Goal: Task Accomplishment & Management: Complete application form

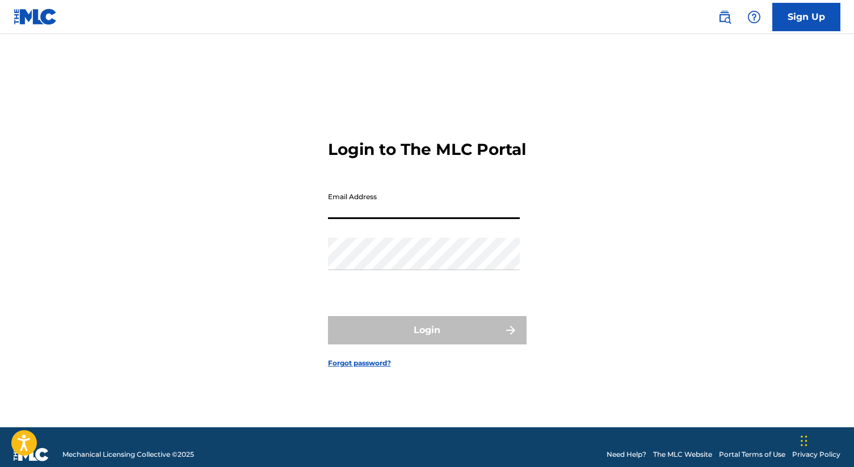
click at [335, 210] on input "Email Address" at bounding box center [424, 203] width 192 height 32
type input "[EMAIL_ADDRESS][DOMAIN_NAME]"
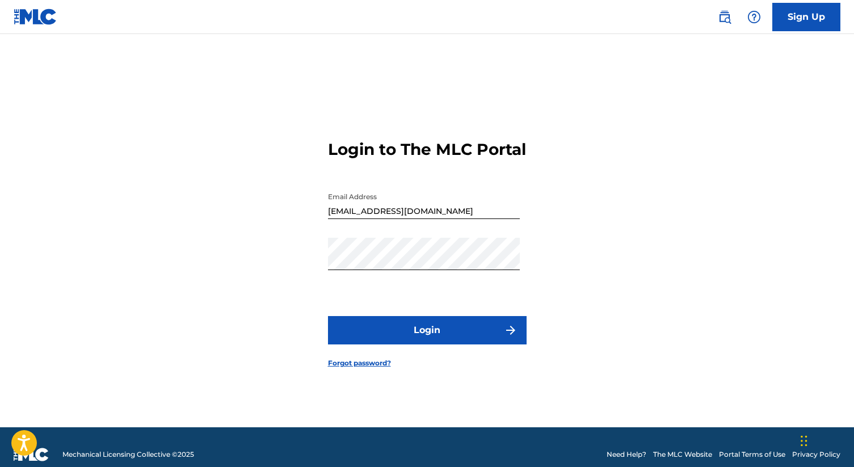
click at [598, 296] on div "Login to The MLC Portal Email Address [EMAIL_ADDRESS][DOMAIN_NAME] Password Log…" at bounding box center [427, 244] width 795 height 365
click at [510, 337] on img "submit" at bounding box center [511, 331] width 14 height 14
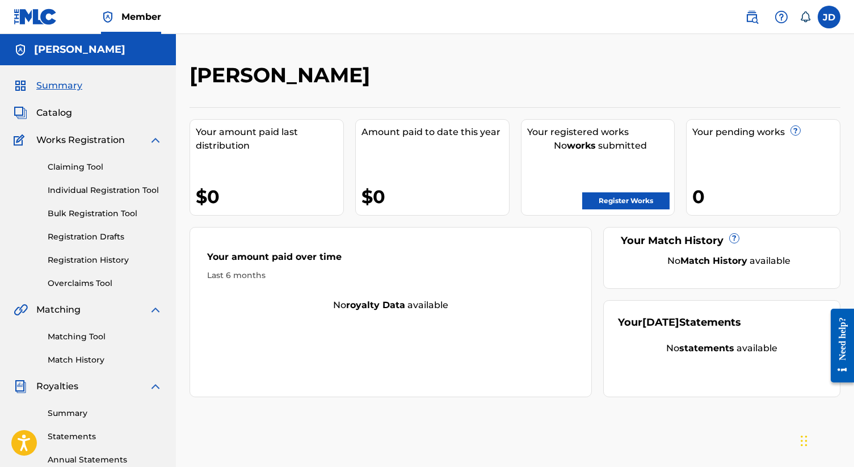
click at [59, 112] on span "Catalog" at bounding box center [54, 113] width 36 height 14
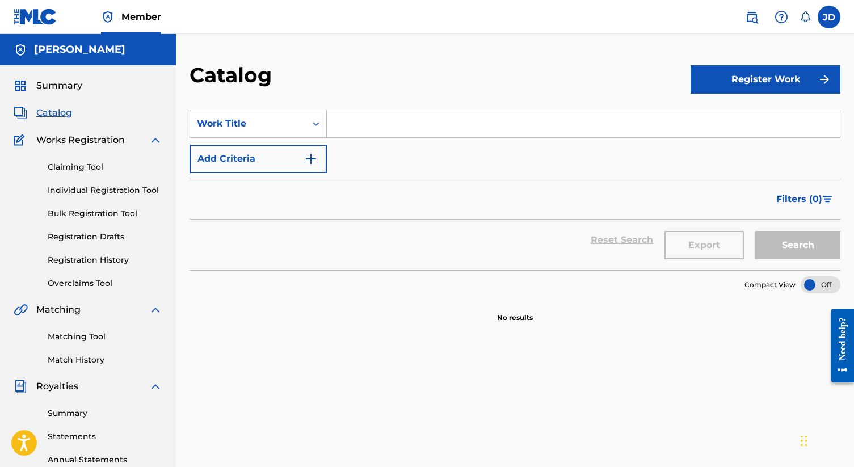
click at [65, 171] on link "Claiming Tool" at bounding box center [105, 167] width 115 height 12
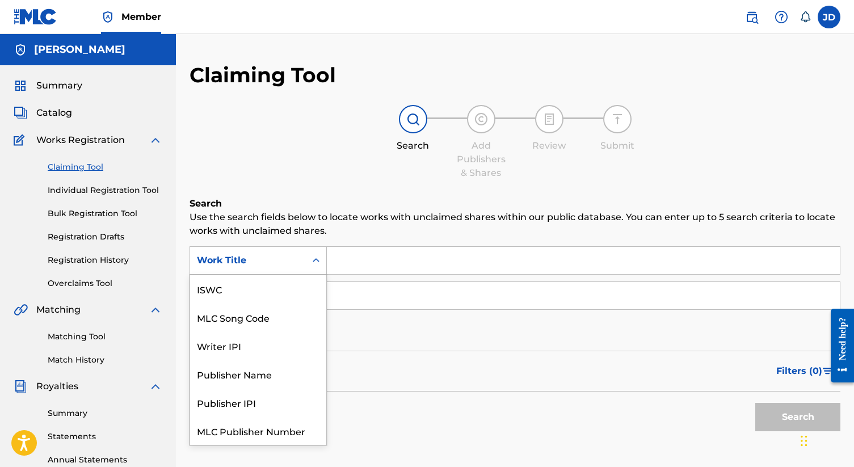
scroll to position [28, 0]
click at [314, 260] on icon "Search Form" at bounding box center [316, 260] width 7 height 4
click at [359, 259] on input "Search Form" at bounding box center [583, 260] width 513 height 27
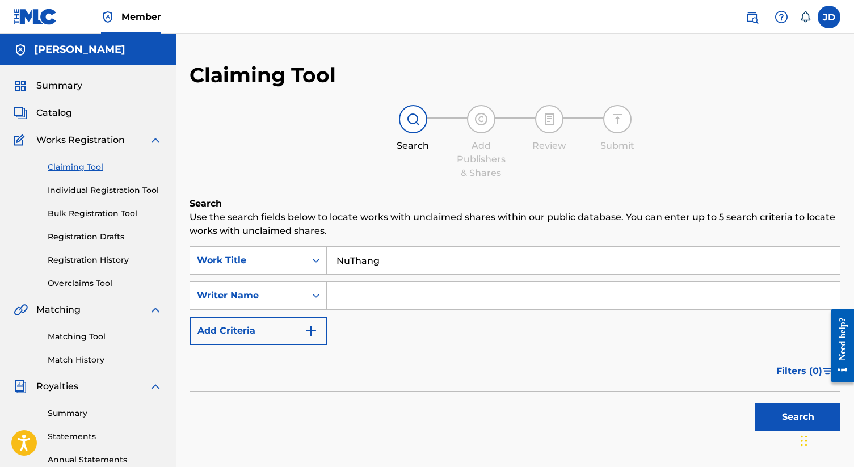
type input "NuThang"
click at [756, 403] on button "Search" at bounding box center [798, 417] width 85 height 28
click at [336, 298] on input "Search Form" at bounding box center [583, 295] width 513 height 27
type input "t"
type input "m"
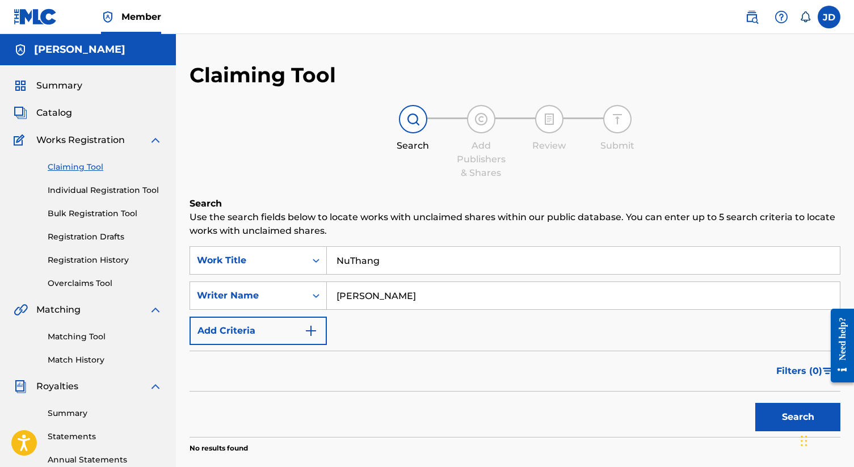
type input "[PERSON_NAME]"
click at [787, 415] on button "Search" at bounding box center [798, 417] width 85 height 28
click at [46, 116] on span "Catalog" at bounding box center [54, 113] width 36 height 14
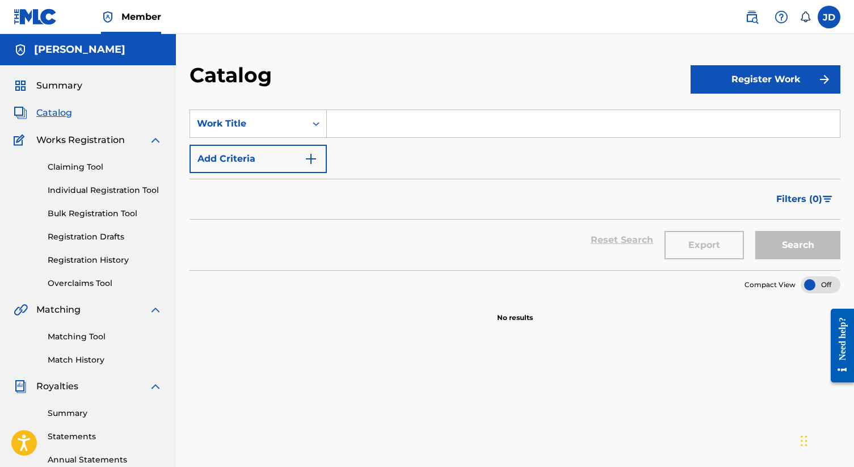
click at [779, 78] on button "Register Work" at bounding box center [766, 79] width 150 height 28
click at [728, 115] on link "Individual" at bounding box center [766, 116] width 150 height 27
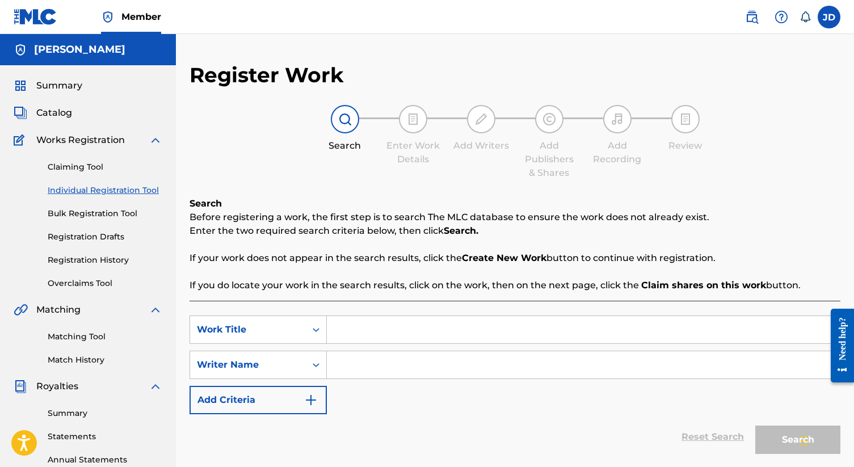
click at [67, 413] on link "Summary" at bounding box center [105, 414] width 115 height 12
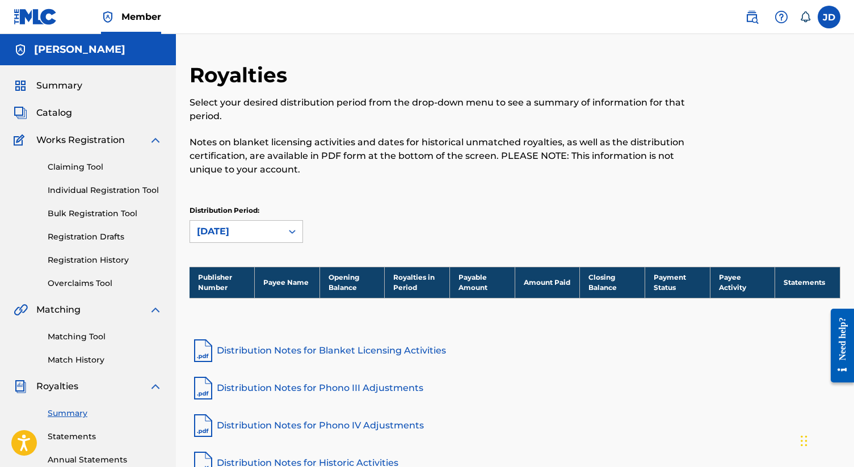
click at [55, 86] on span "Summary" at bounding box center [59, 86] width 46 height 14
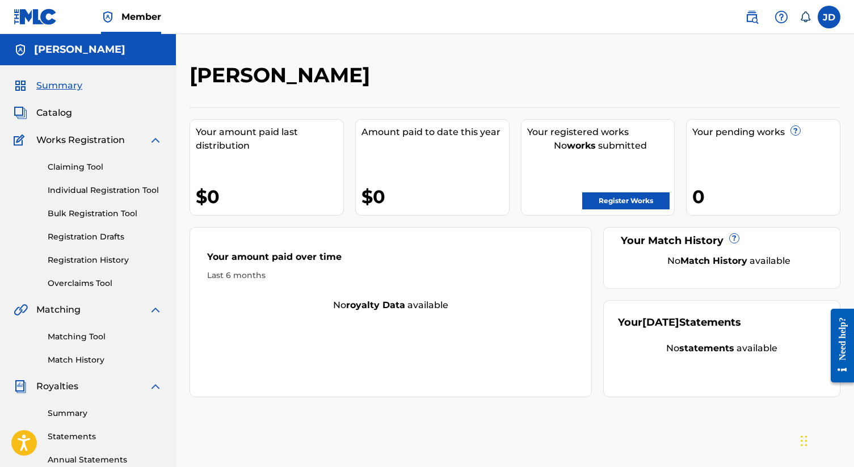
click at [827, 17] on label at bounding box center [829, 17] width 23 height 23
click at [829, 17] on input "[PERSON_NAME] [EMAIL_ADDRESS][DOMAIN_NAME] Notification Preferences Profile Log…" at bounding box center [829, 17] width 0 height 0
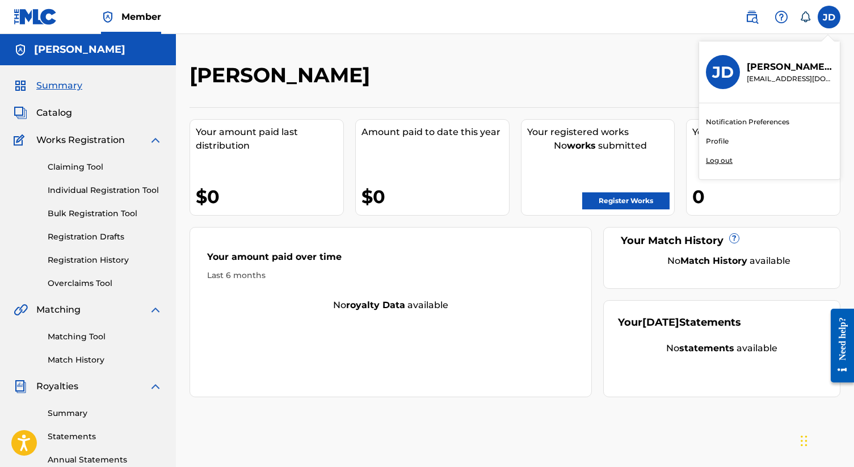
click at [598, 61] on div "[PERSON_NAME] Your amount paid last distribution $0 Amount paid to date this ye…" at bounding box center [515, 341] width 678 height 615
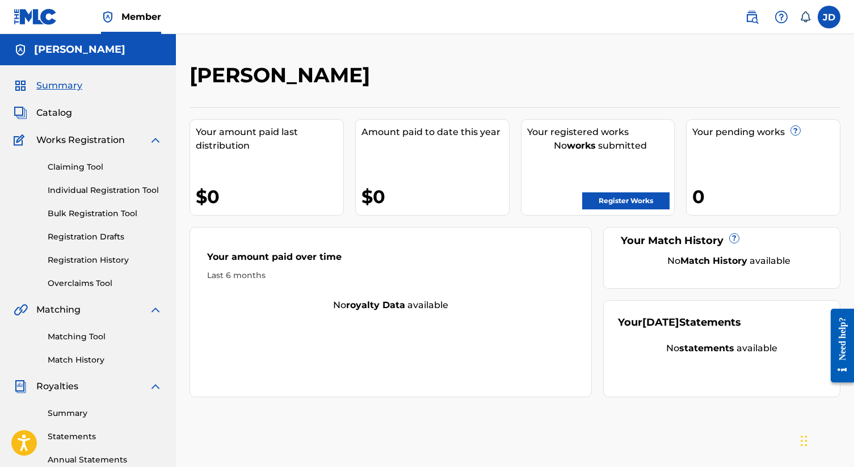
click at [56, 112] on span "Catalog" at bounding box center [54, 113] width 36 height 14
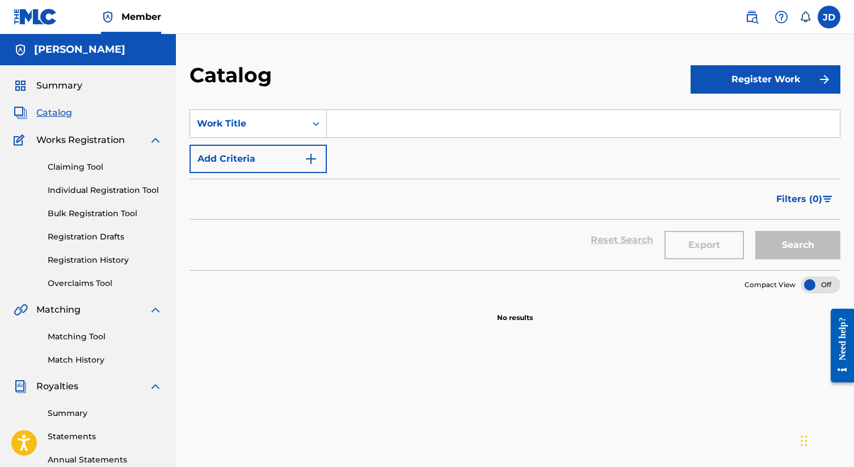
click at [46, 84] on span "Summary" at bounding box center [59, 86] width 46 height 14
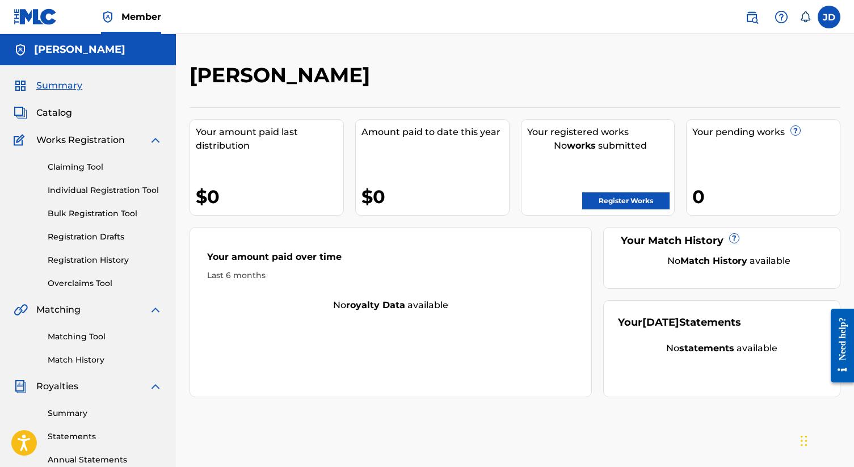
click at [76, 169] on link "Claiming Tool" at bounding box center [105, 167] width 115 height 12
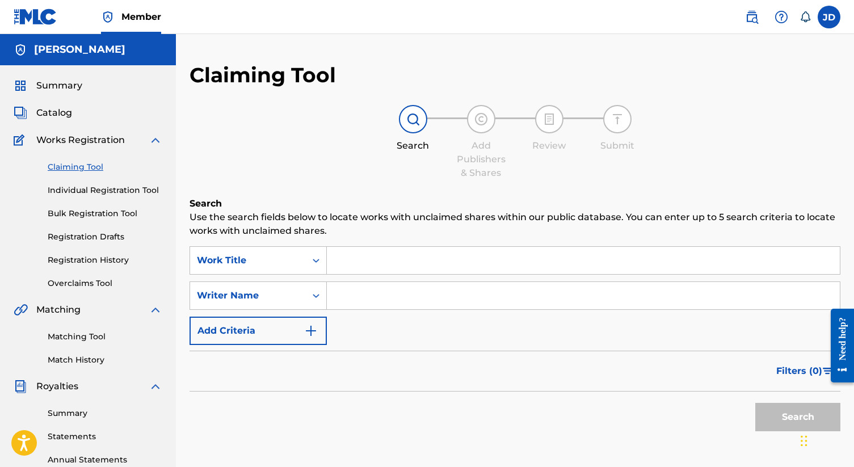
click at [69, 265] on link "Registration History" at bounding box center [105, 260] width 115 height 12
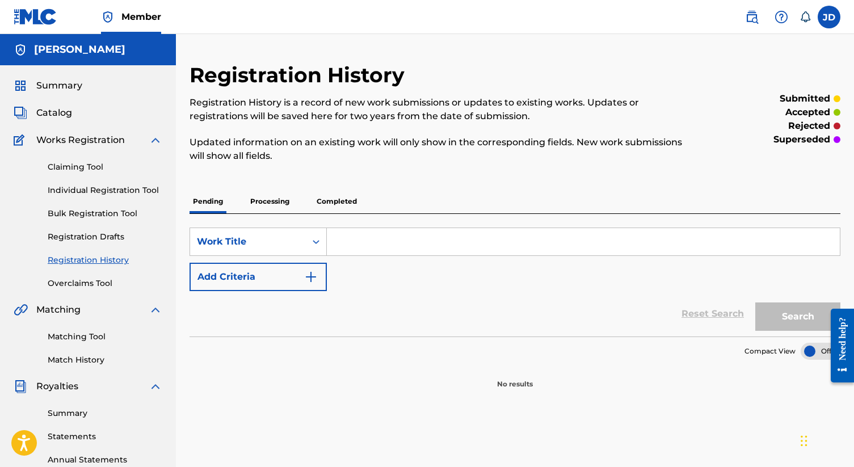
click at [71, 168] on link "Claiming Tool" at bounding box center [105, 167] width 115 height 12
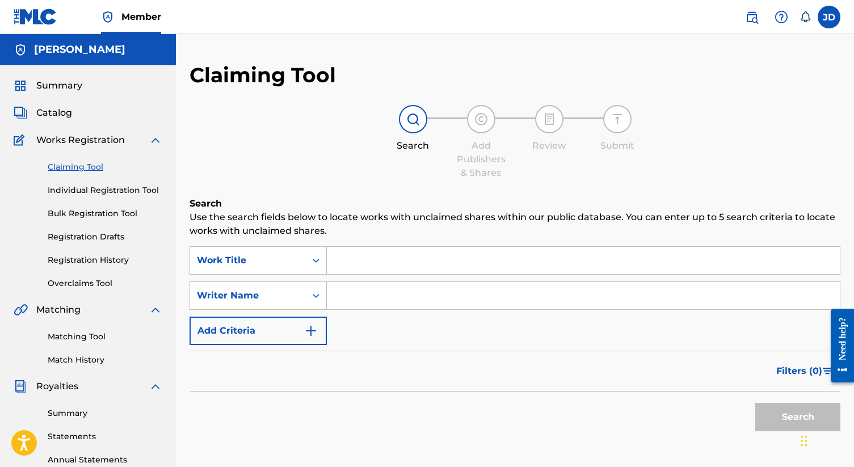
click at [340, 259] on input "Search Form" at bounding box center [583, 260] width 513 height 27
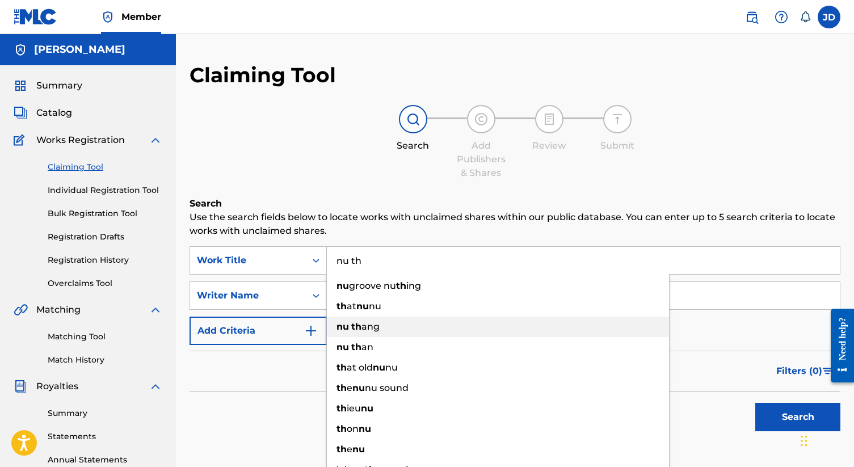
click at [363, 330] on span "ang" at bounding box center [371, 326] width 18 height 11
type input "nu thang"
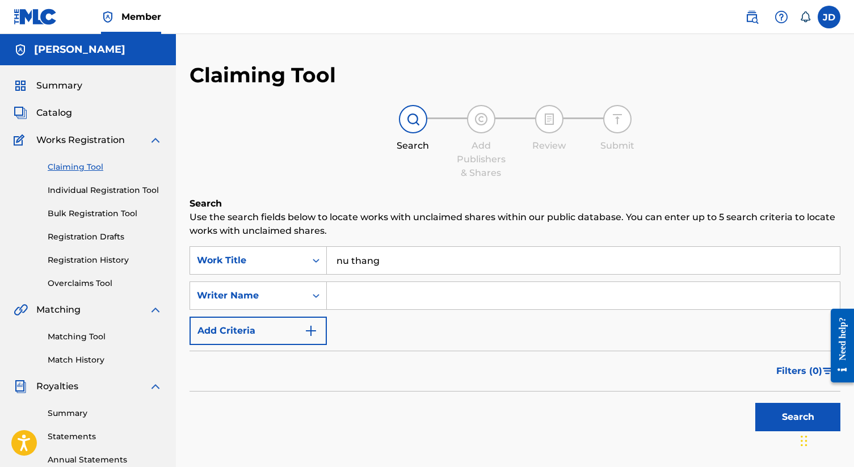
click at [351, 301] on input "Search Form" at bounding box center [583, 295] width 513 height 27
type input "[PERSON_NAME]"
click at [359, 335] on div "SearchWithCriteria3c68a3d9-e3fe-407f-b009-384f4298131b Work Title nu thang Sear…" at bounding box center [515, 295] width 651 height 99
click at [780, 413] on button "Search" at bounding box center [798, 417] width 85 height 28
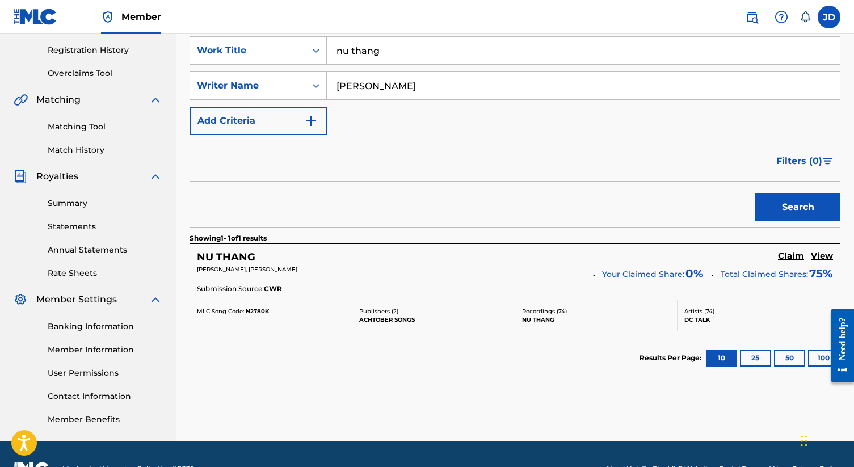
scroll to position [239, 0]
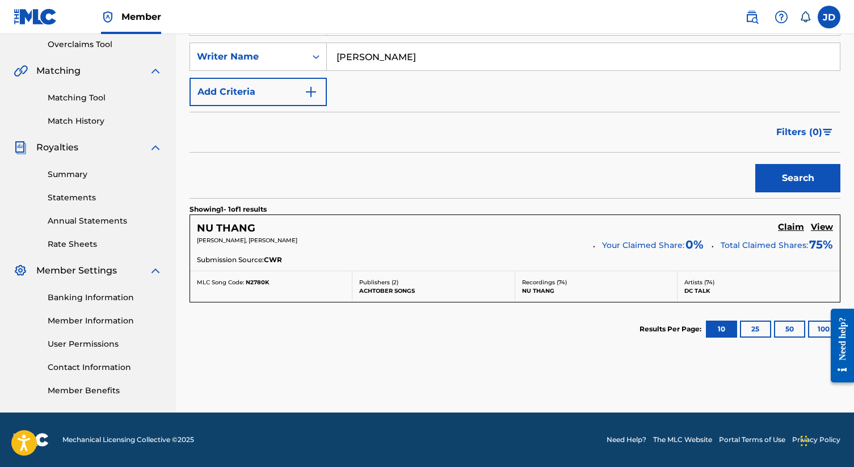
click at [826, 226] on h5 "View" at bounding box center [822, 227] width 22 height 11
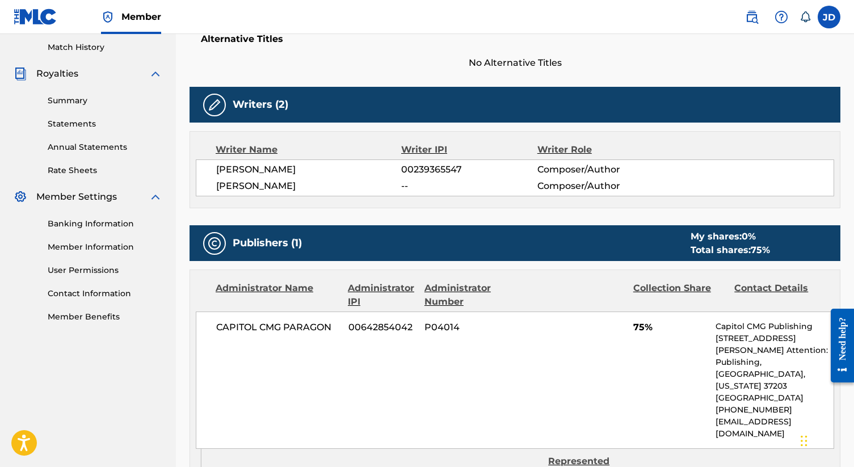
scroll to position [317, 0]
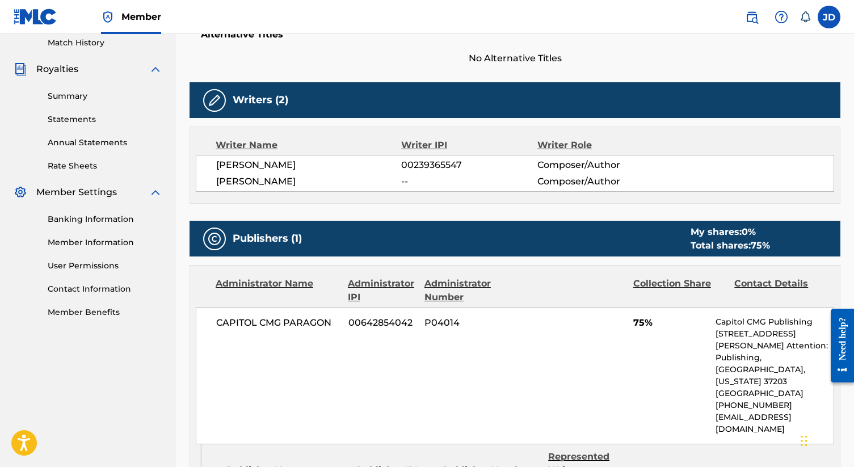
click at [584, 187] on span "Composer/Author" at bounding box center [600, 182] width 124 height 14
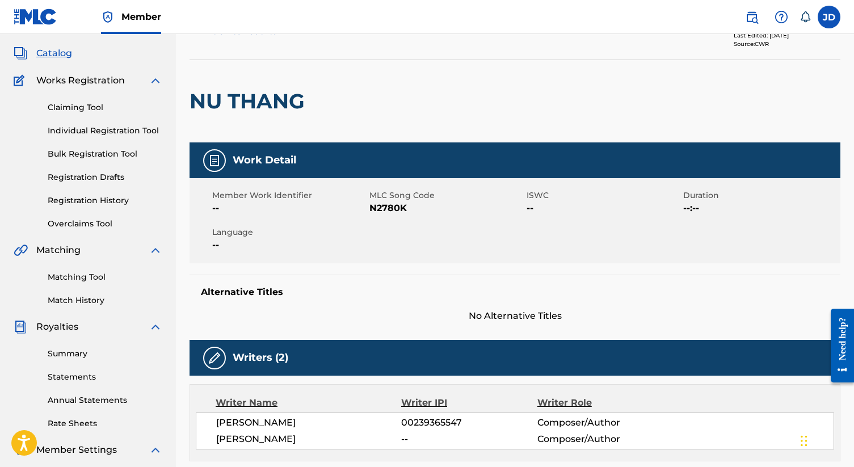
scroll to position [66, 0]
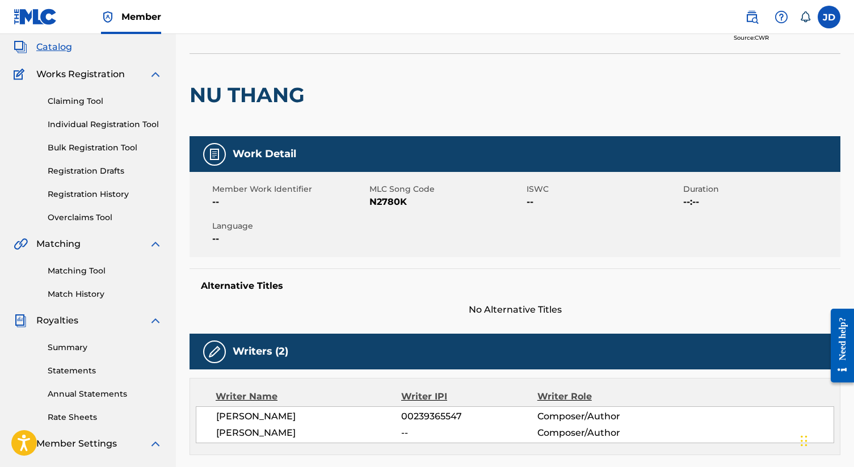
click at [834, 17] on label at bounding box center [829, 17] width 23 height 23
click at [829, 17] on input "[PERSON_NAME] [EMAIL_ADDRESS][DOMAIN_NAME] Notification Preferences Profile Log…" at bounding box center [829, 17] width 0 height 0
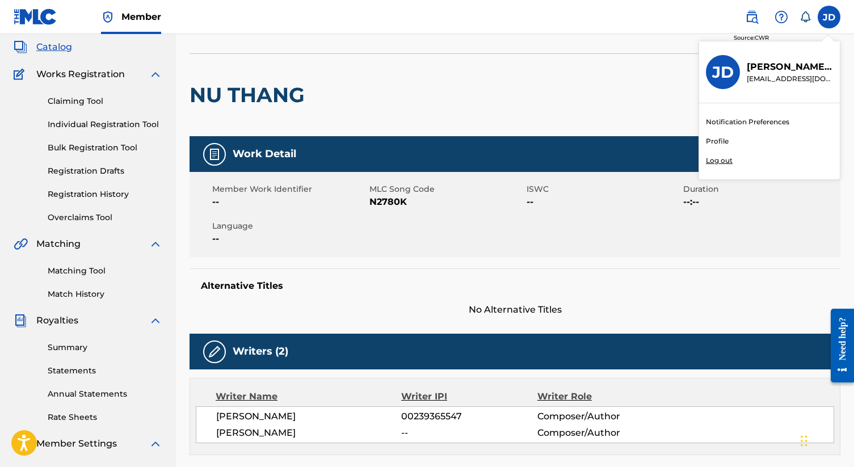
click at [714, 142] on link "Profile" at bounding box center [717, 141] width 23 height 10
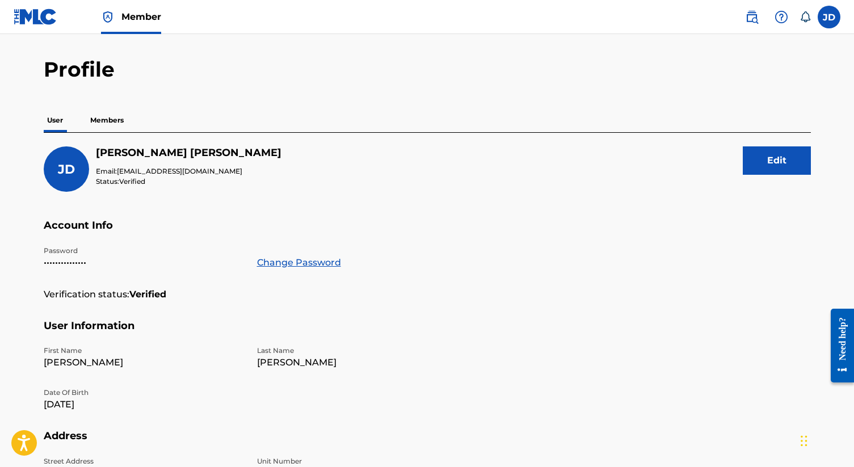
scroll to position [12, 0]
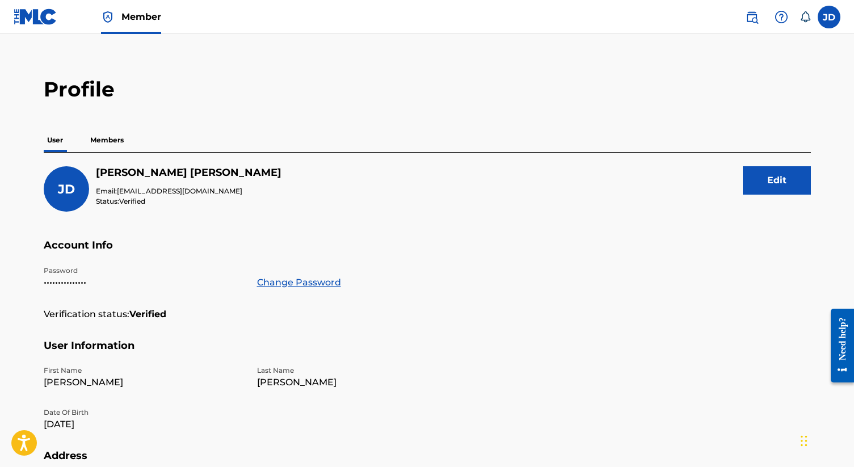
click at [111, 142] on p "Members" at bounding box center [107, 140] width 40 height 24
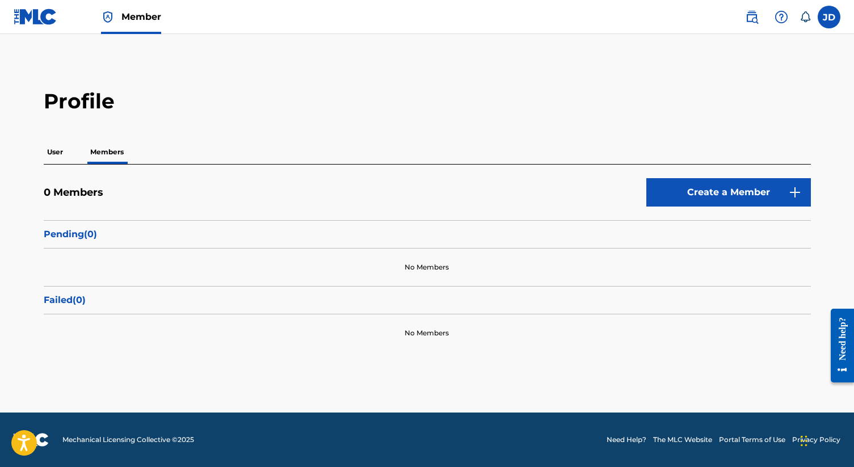
click at [720, 190] on link "Create a Member" at bounding box center [729, 192] width 165 height 28
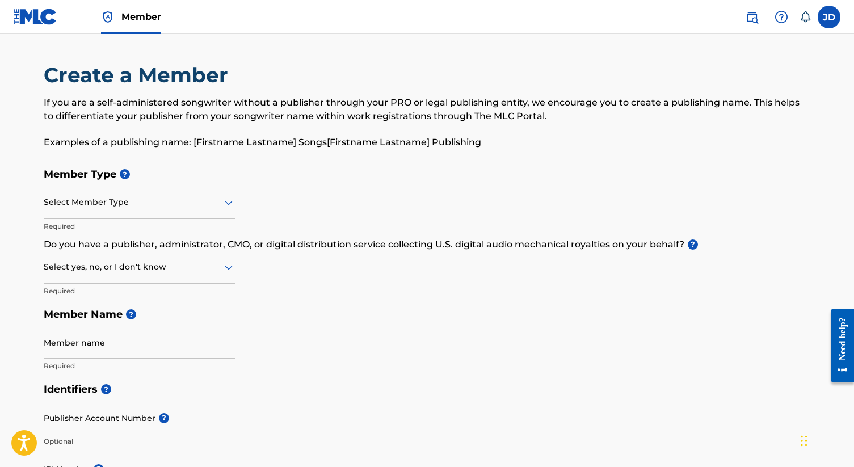
click at [228, 204] on icon at bounding box center [229, 203] width 8 height 5
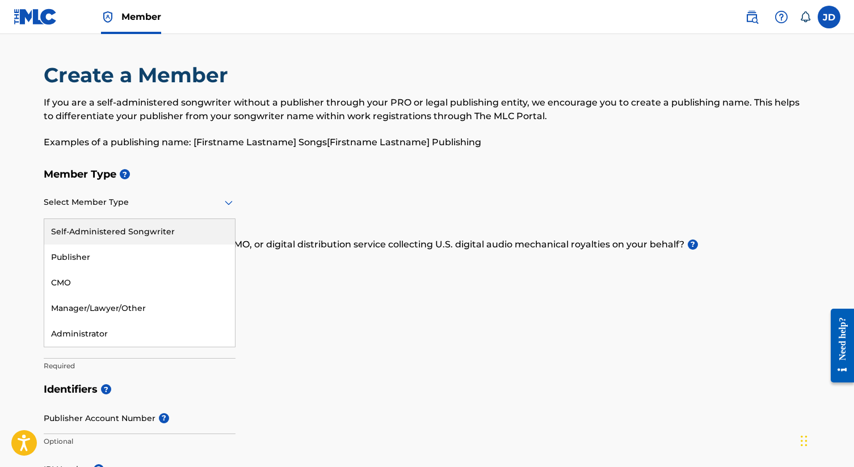
click at [193, 228] on div "Self-Administered Songwriter" at bounding box center [139, 232] width 191 height 26
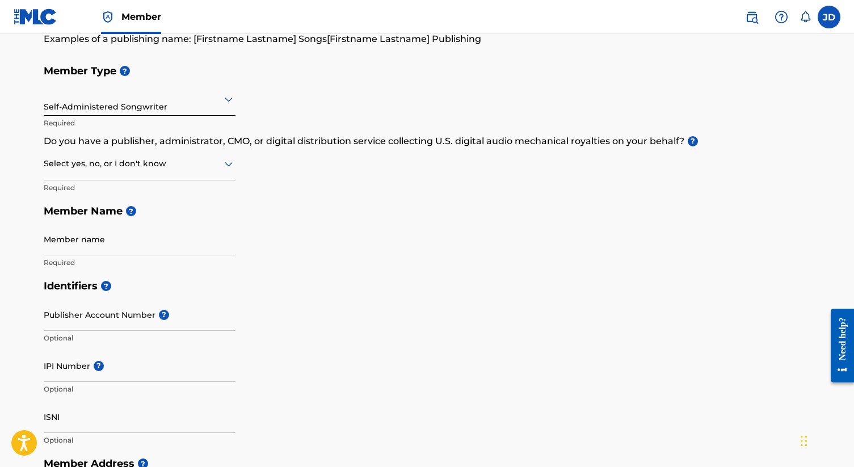
scroll to position [104, 0]
click at [93, 170] on div at bounding box center [140, 163] width 192 height 14
click at [73, 220] on div "No" at bounding box center [139, 218] width 191 height 26
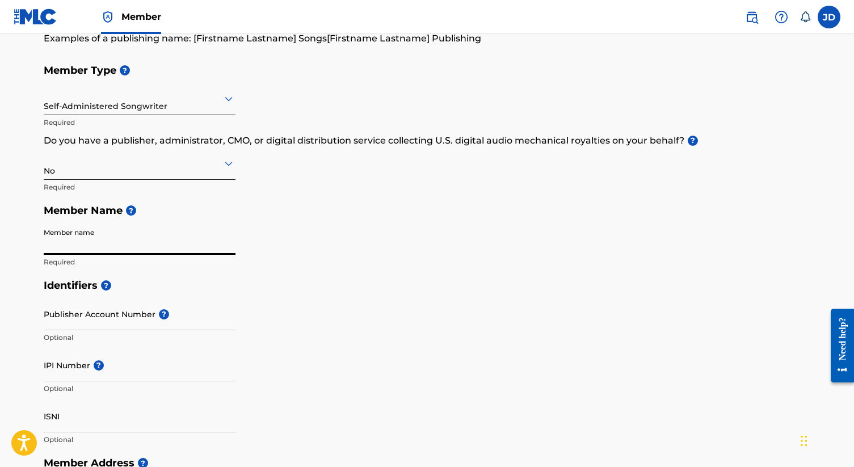
click at [81, 247] on input "Member name" at bounding box center [140, 239] width 192 height 32
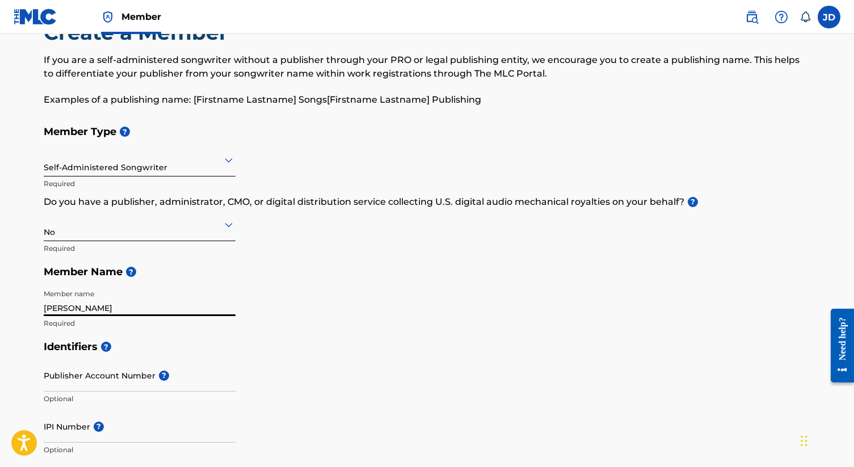
scroll to position [35, 0]
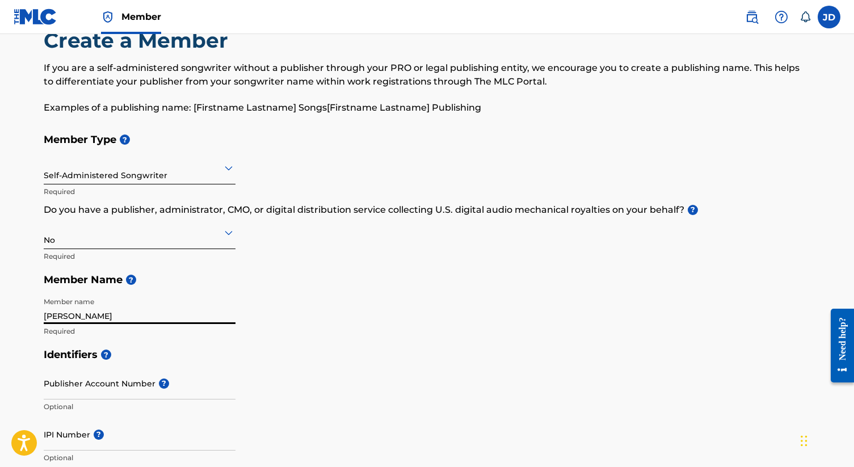
type input "[PERSON_NAME]"
click at [832, 23] on label at bounding box center [829, 17] width 23 height 23
click at [829, 17] on input "[PERSON_NAME] [EMAIL_ADDRESS][DOMAIN_NAME] Notification Preferences Profile Log…" at bounding box center [829, 17] width 0 height 0
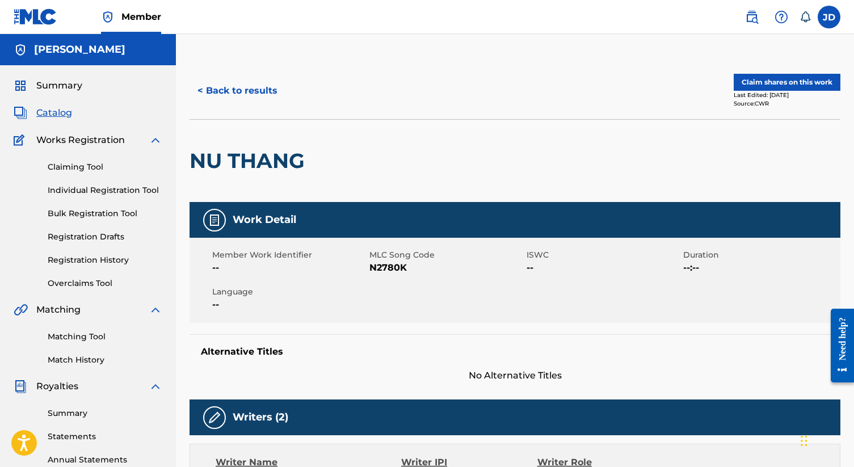
click at [774, 78] on button "Claim shares on this work" at bounding box center [787, 82] width 107 height 17
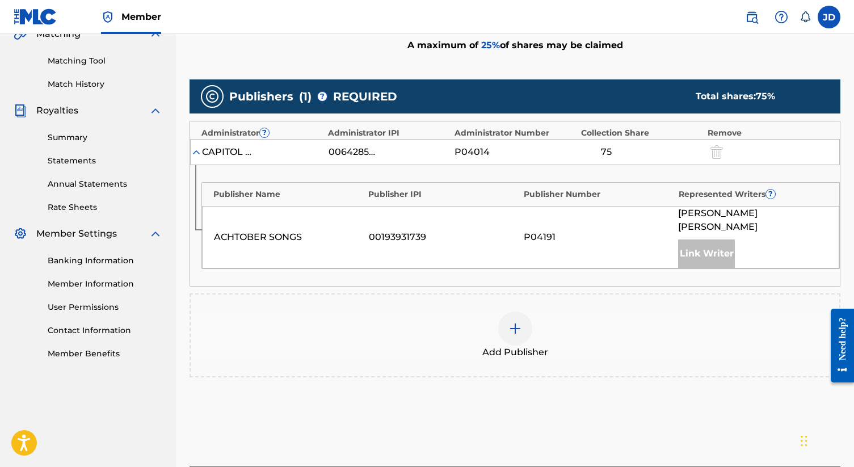
scroll to position [272, 0]
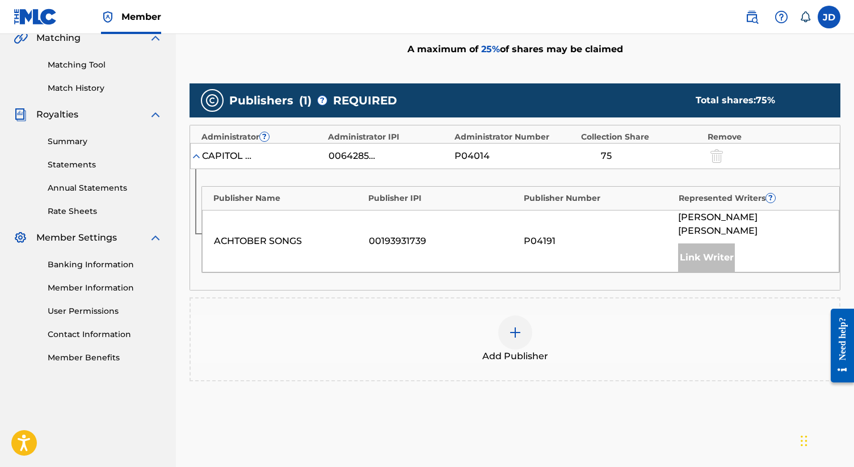
click at [513, 326] on img at bounding box center [516, 333] width 14 height 14
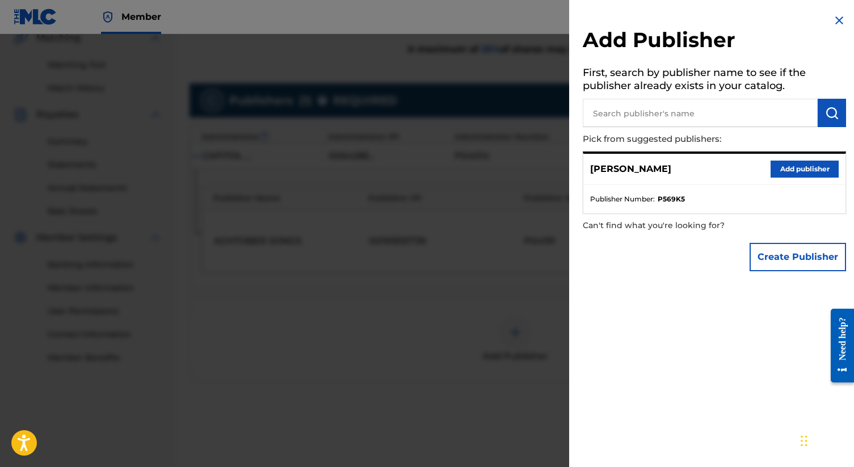
click at [837, 20] on img at bounding box center [840, 21] width 14 height 14
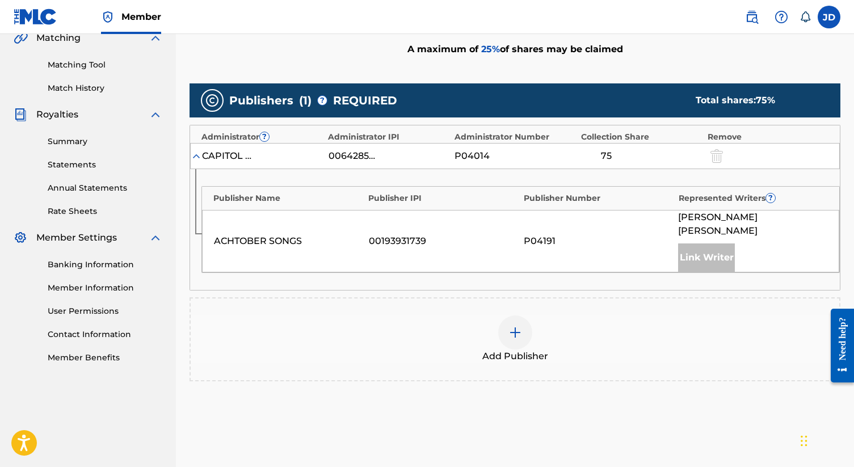
click at [69, 140] on link "Summary" at bounding box center [105, 142] width 115 height 12
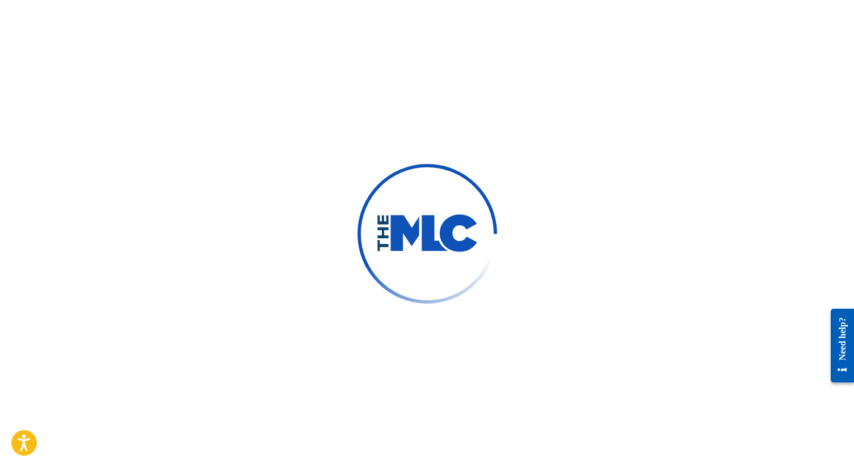
scroll to position [237, 0]
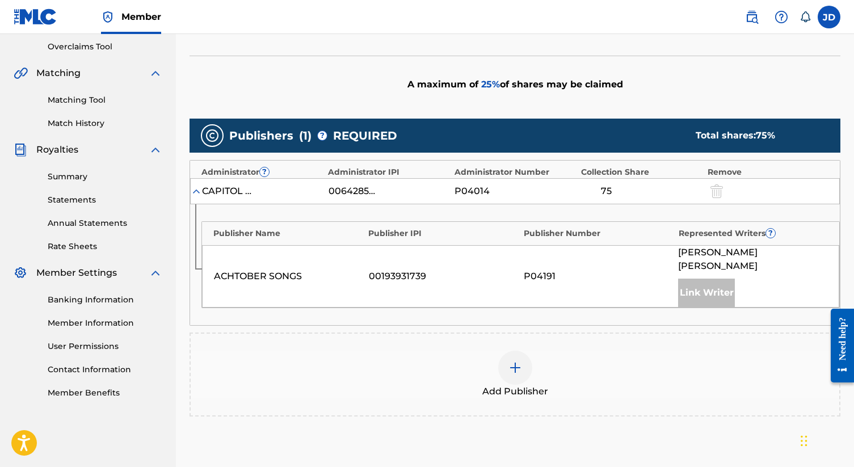
click at [830, 19] on label at bounding box center [829, 17] width 23 height 23
click at [829, 17] on input "[PERSON_NAME] [EMAIL_ADDRESS][DOMAIN_NAME] Notification Preferences Profile Log…" at bounding box center [829, 17] width 0 height 0
click at [661, 54] on div "Add Publishers & Shares Enter your publisher(s)/administrator(s). NU THANG A ma…" at bounding box center [515, 232] width 651 height 545
click at [517, 361] on img at bounding box center [516, 368] width 14 height 14
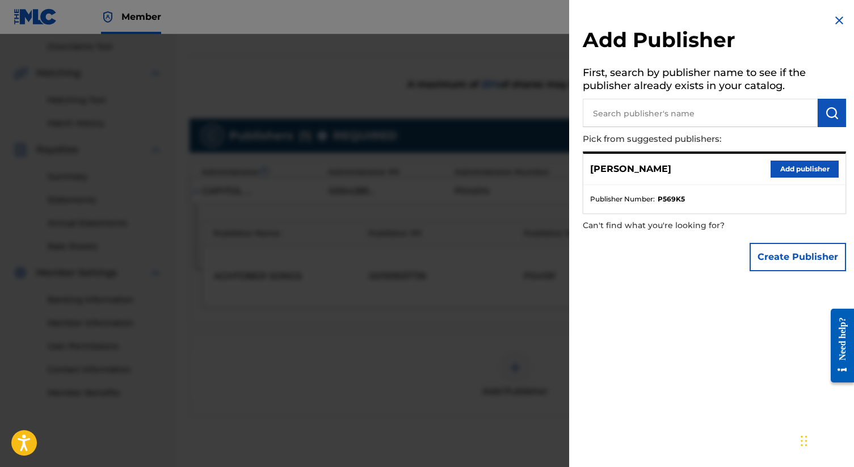
click at [789, 166] on button "Add publisher" at bounding box center [805, 169] width 68 height 17
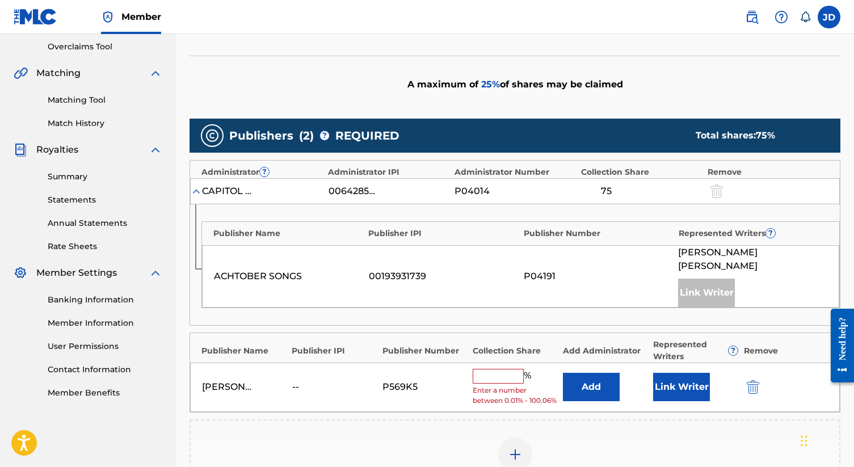
click at [495, 369] on input "text" at bounding box center [498, 376] width 51 height 15
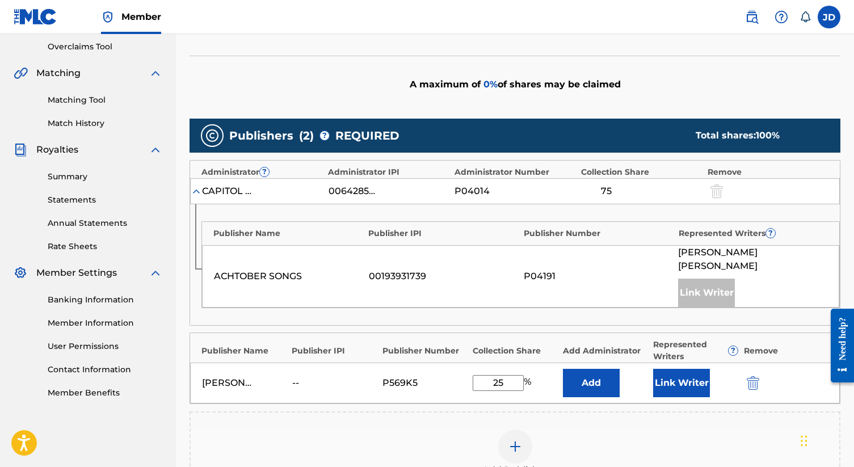
type input "25"
click at [599, 369] on button "Add" at bounding box center [591, 383] width 57 height 28
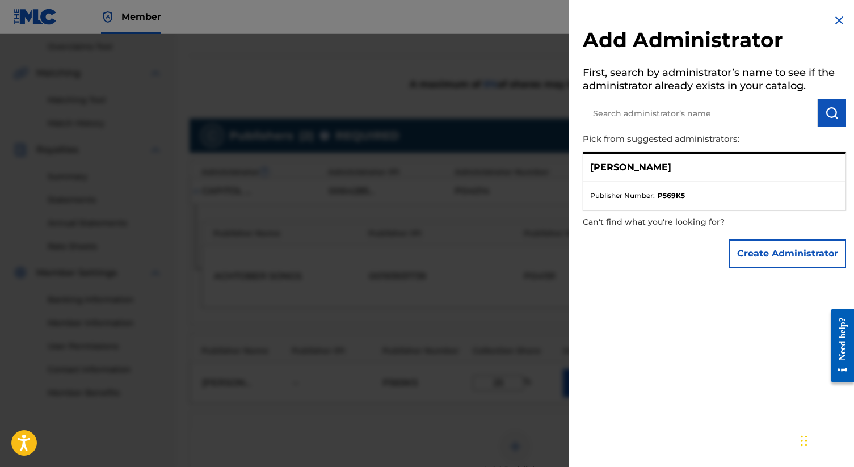
click at [786, 250] on button "Create Administrator" at bounding box center [787, 254] width 117 height 28
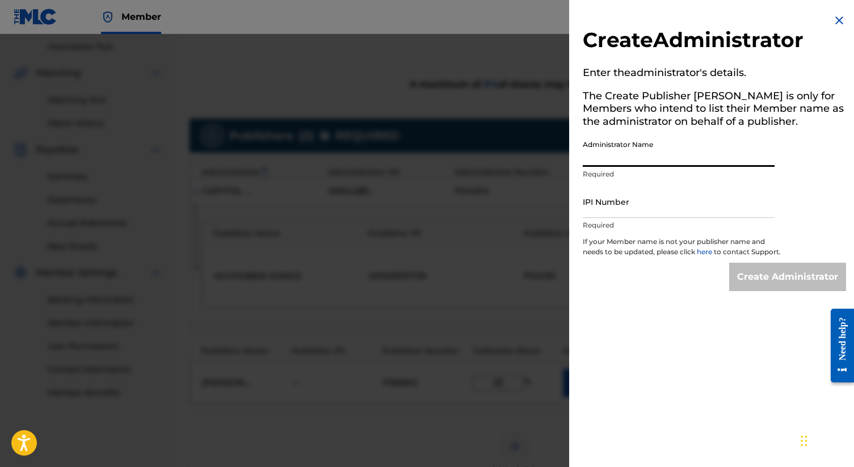
click at [604, 156] on input "Administrator Name" at bounding box center [679, 151] width 192 height 32
click at [834, 18] on img at bounding box center [840, 21] width 14 height 14
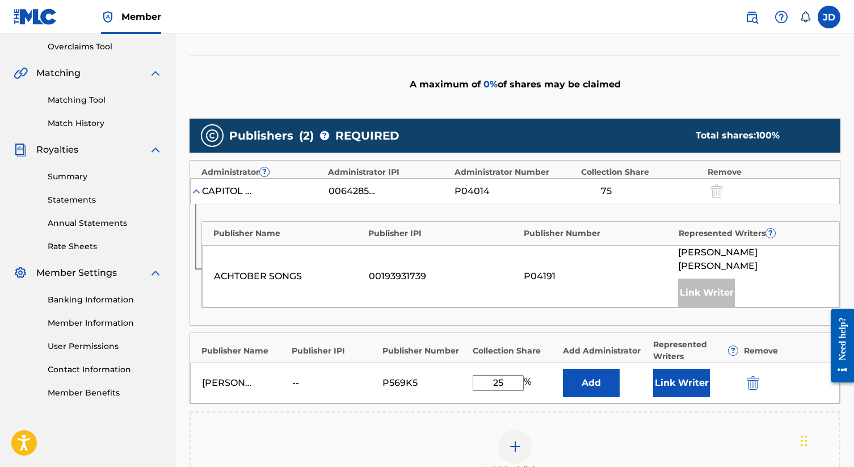
click at [834, 18] on label at bounding box center [829, 17] width 23 height 23
click at [829, 17] on input "[PERSON_NAME] [EMAIL_ADDRESS][DOMAIN_NAME] Notification Preferences Profile Log…" at bounding box center [829, 17] width 0 height 0
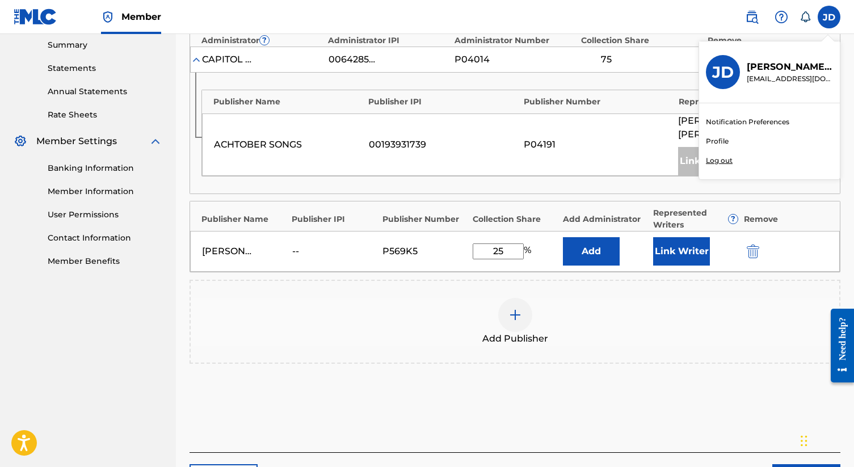
scroll to position [374, 0]
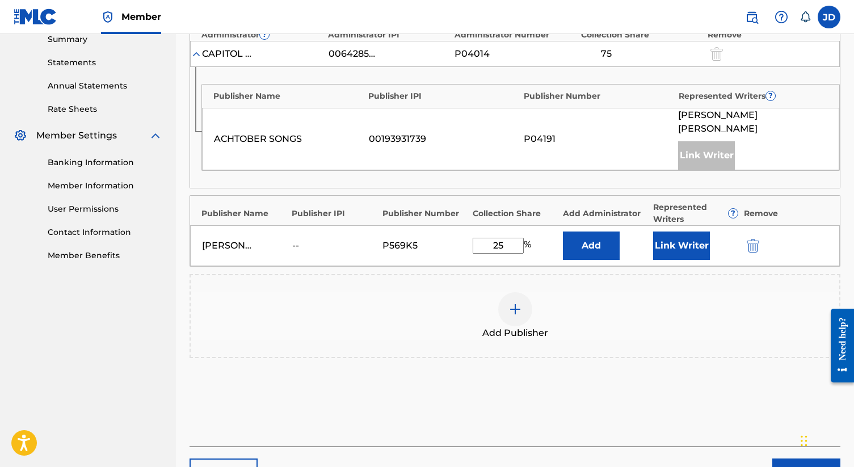
click at [736, 298] on div "Add Publisher" at bounding box center [515, 316] width 649 height 48
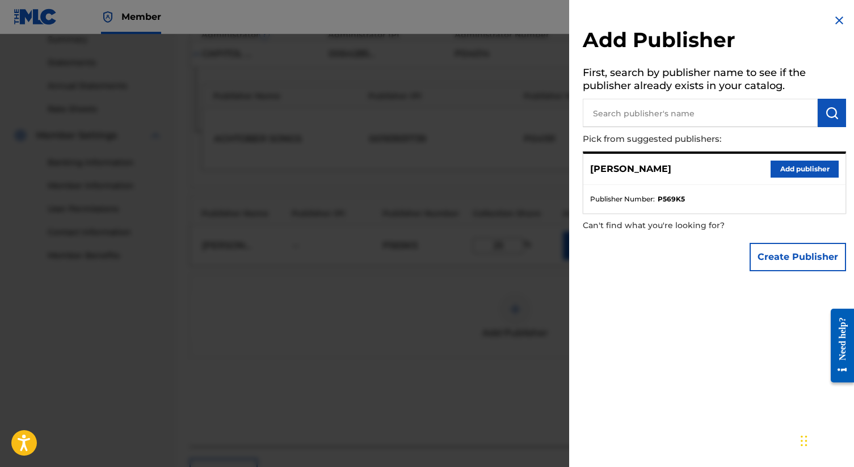
click at [811, 166] on button "Add publisher" at bounding box center [805, 169] width 68 height 17
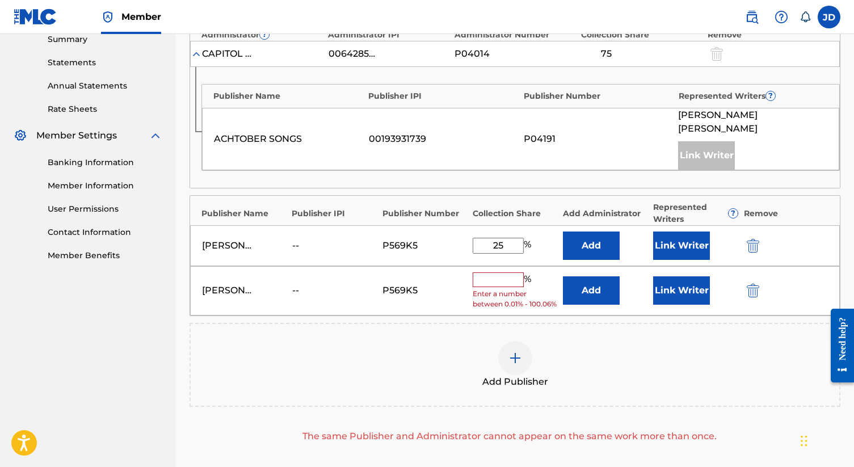
click at [752, 284] on img "submit" at bounding box center [753, 291] width 12 height 14
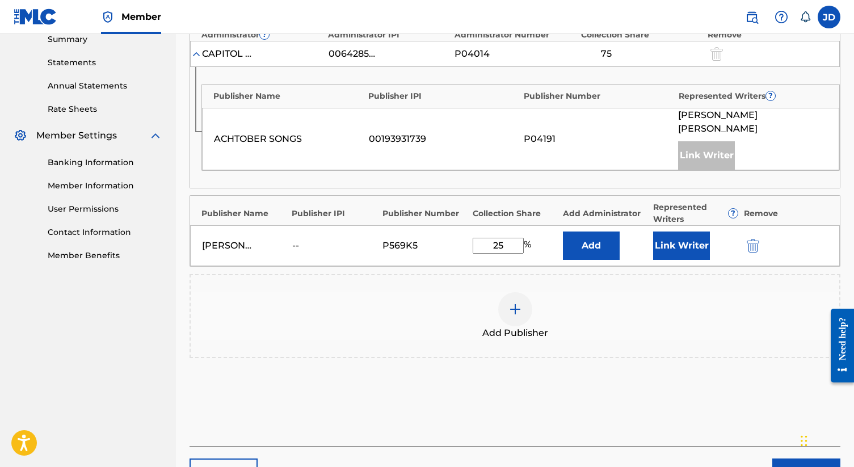
click at [790, 461] on button "Next" at bounding box center [807, 473] width 68 height 28
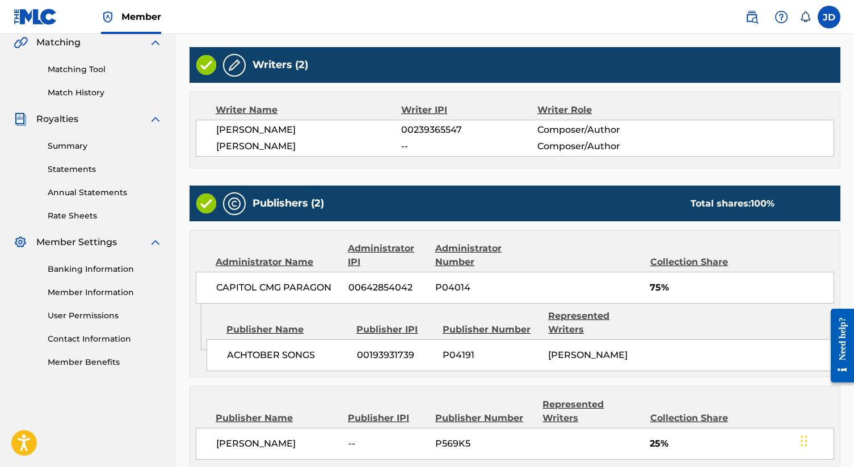
scroll to position [267, 0]
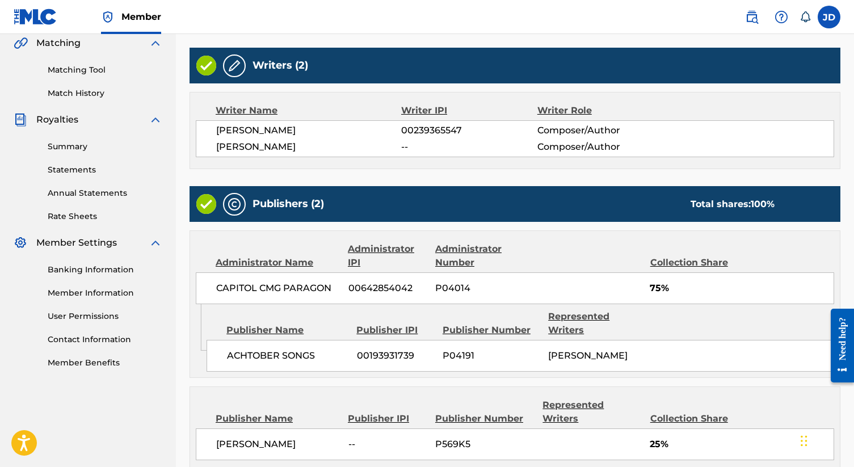
click at [561, 440] on div "[PERSON_NAME] -- P569K5 25%" at bounding box center [515, 445] width 639 height 32
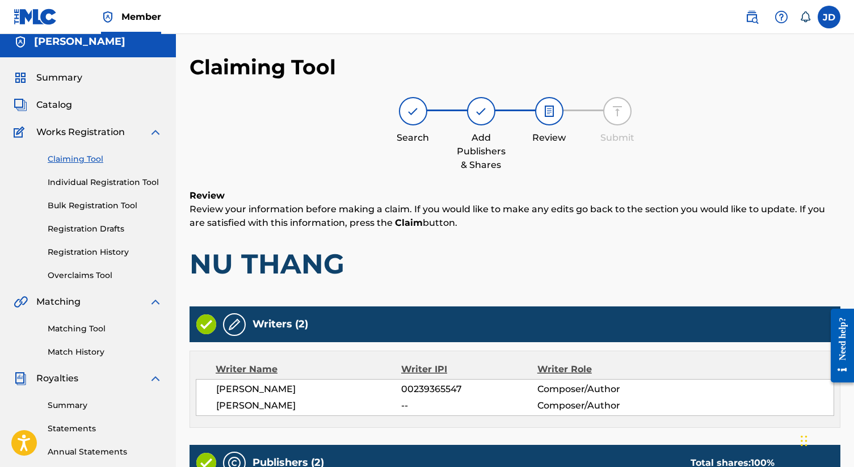
scroll to position [0, 0]
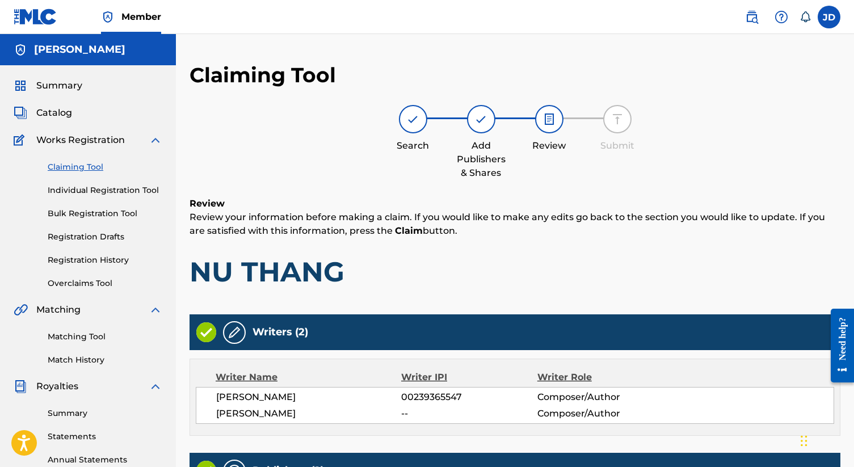
click at [86, 51] on h5 "[PERSON_NAME]" at bounding box center [79, 49] width 91 height 13
click at [28, 52] on div "[PERSON_NAME]" at bounding box center [88, 49] width 176 height 31
click at [23, 50] on img at bounding box center [21, 50] width 14 height 14
click at [113, 49] on div "[PERSON_NAME]" at bounding box center [88, 49] width 176 height 31
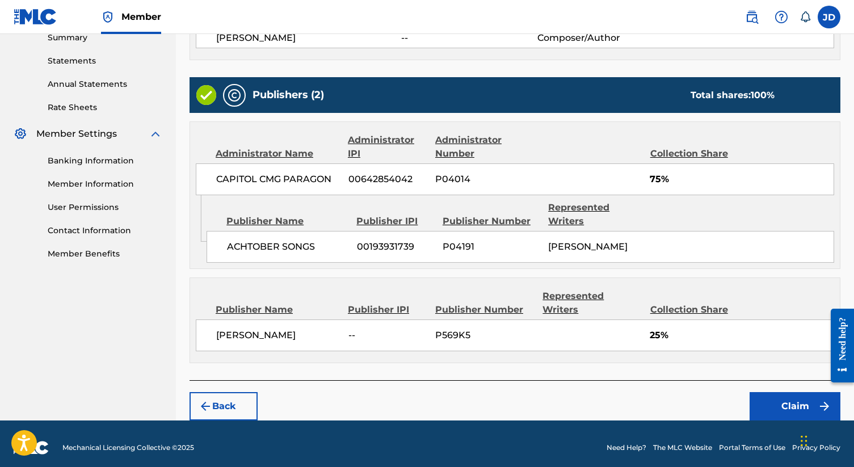
scroll to position [376, 0]
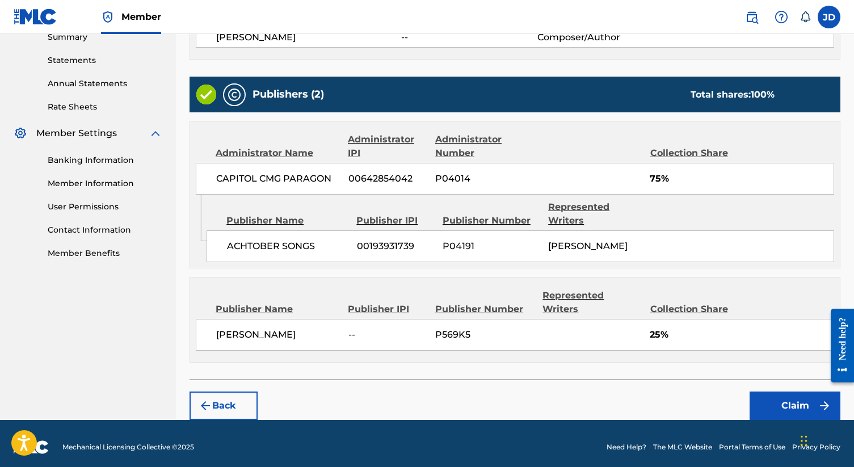
click at [782, 407] on button "Claim" at bounding box center [795, 406] width 91 height 28
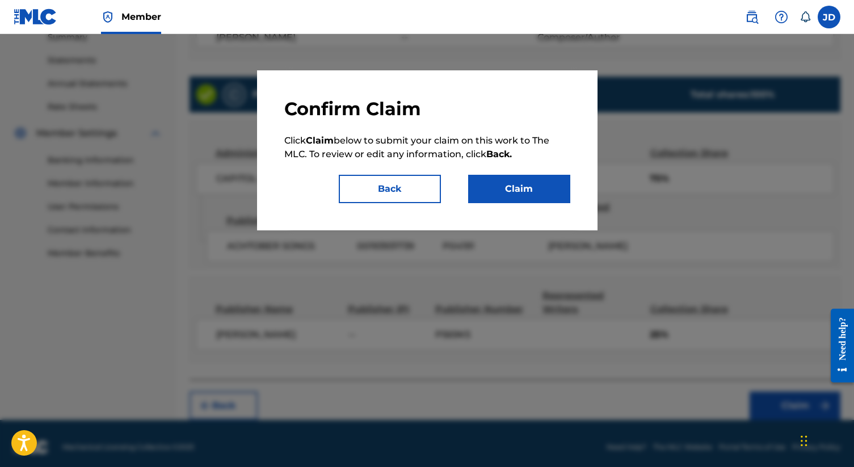
click at [516, 186] on button "Claim" at bounding box center [519, 189] width 102 height 28
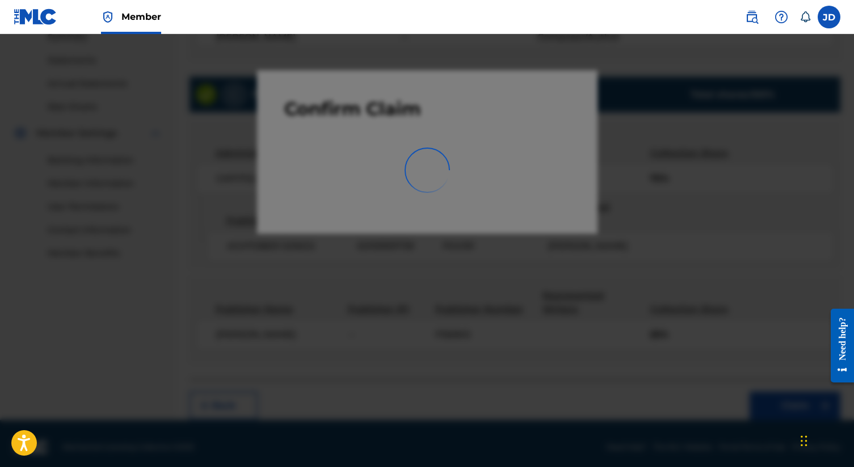
scroll to position [237, 0]
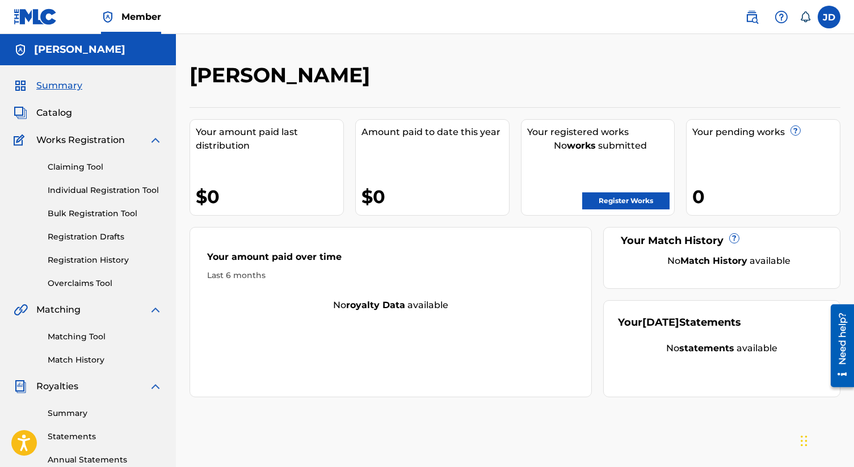
click at [702, 264] on strong "Match History" at bounding box center [714, 260] width 67 height 11
click at [77, 340] on link "Matching Tool" at bounding box center [105, 337] width 115 height 12
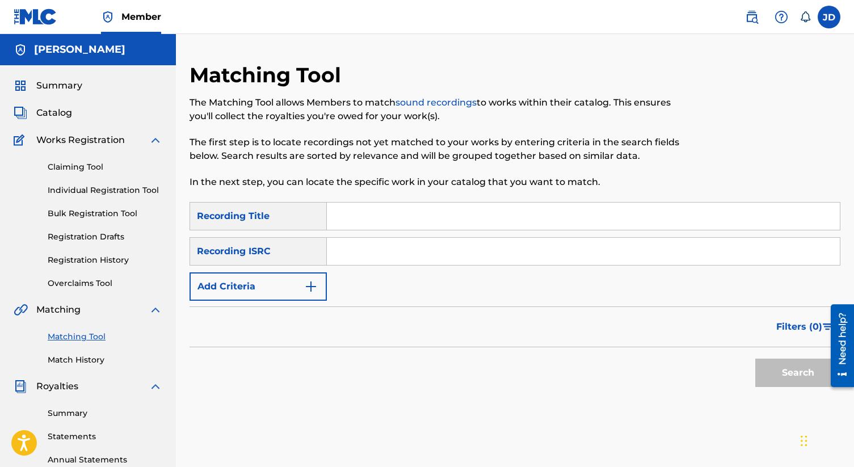
click at [66, 191] on link "Individual Registration Tool" at bounding box center [105, 190] width 115 height 12
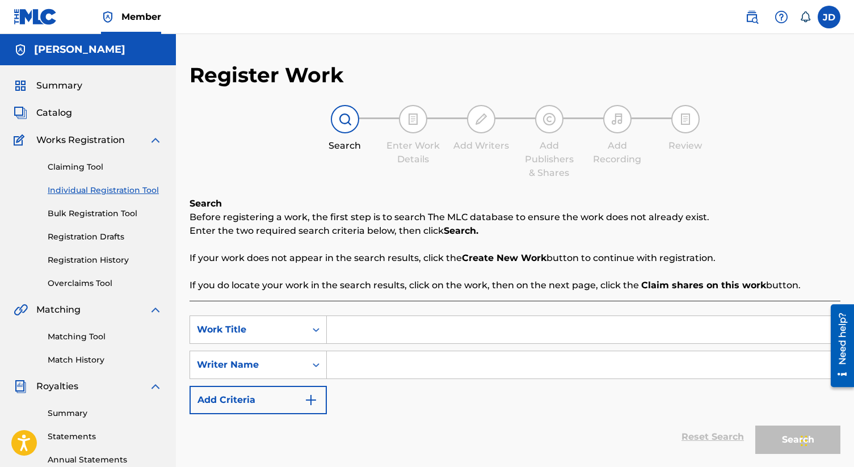
click at [74, 238] on link "Registration Drafts" at bounding box center [105, 237] width 115 height 12
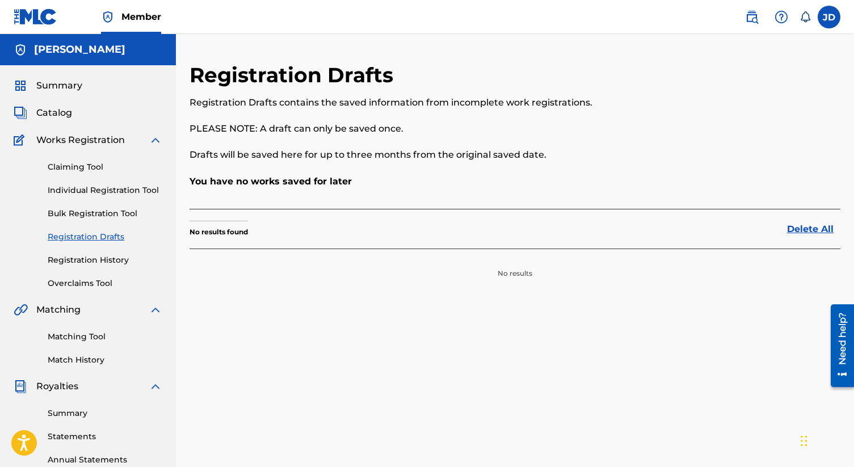
click at [74, 259] on link "Registration History" at bounding box center [105, 260] width 115 height 12
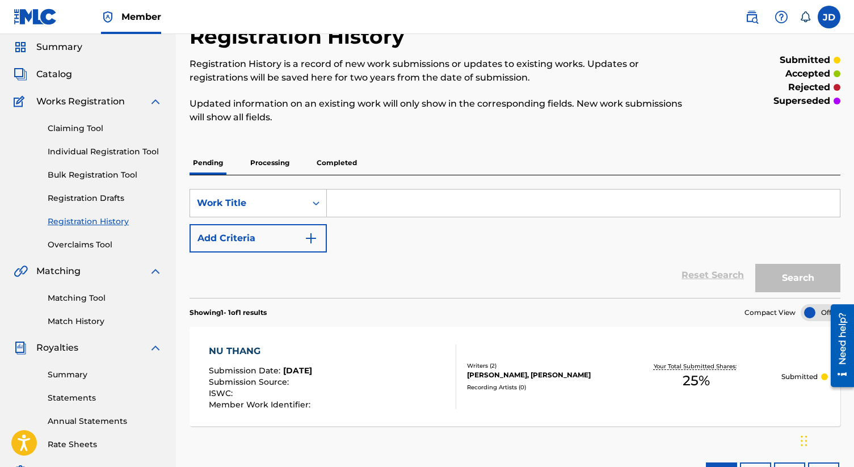
scroll to position [38, 0]
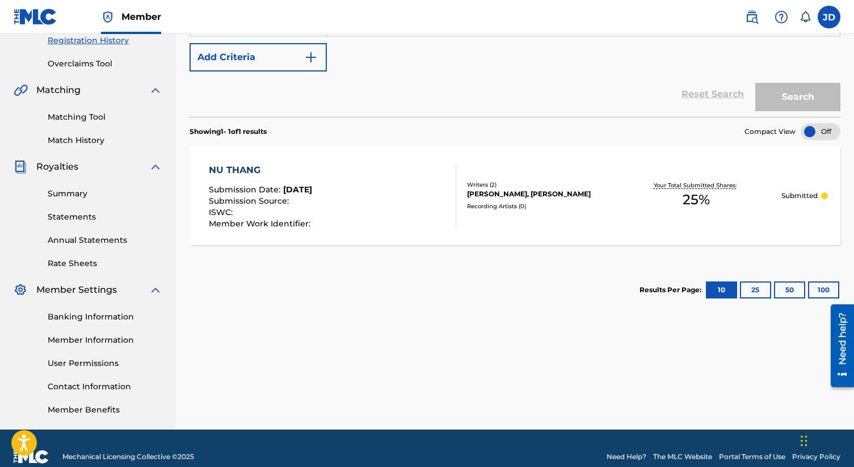
scroll to position [237, 0]
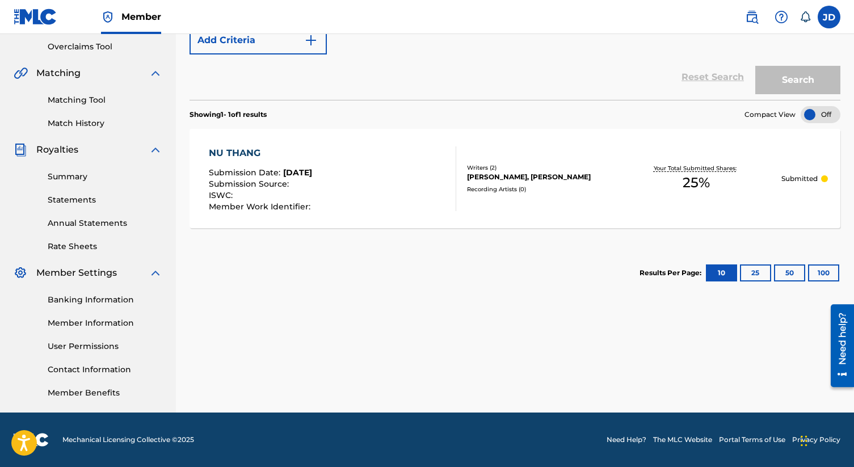
click at [87, 299] on link "Banking Information" at bounding box center [105, 300] width 115 height 12
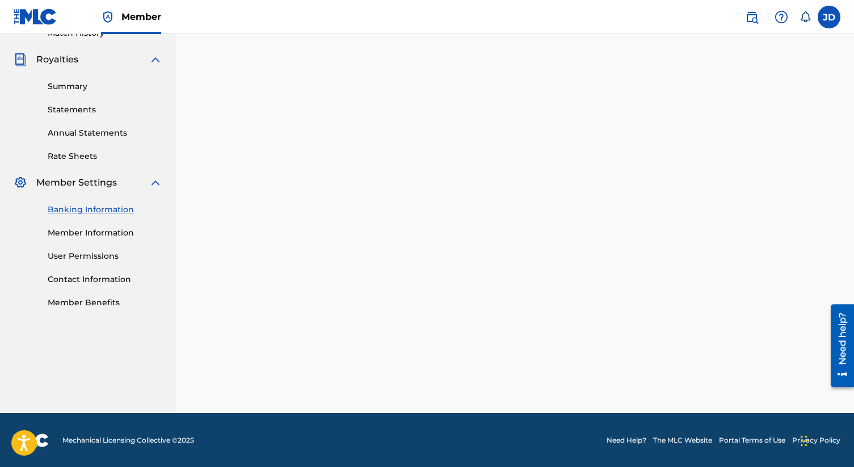
scroll to position [237, 0]
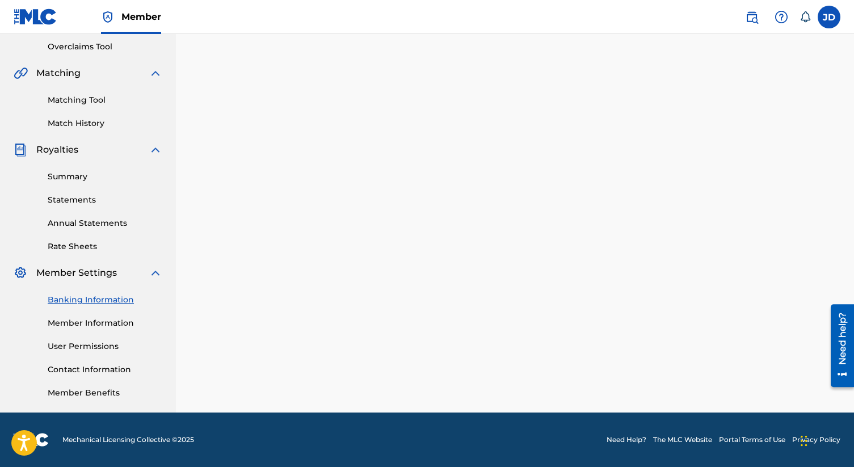
click at [96, 324] on link "Member Information" at bounding box center [105, 323] width 115 height 12
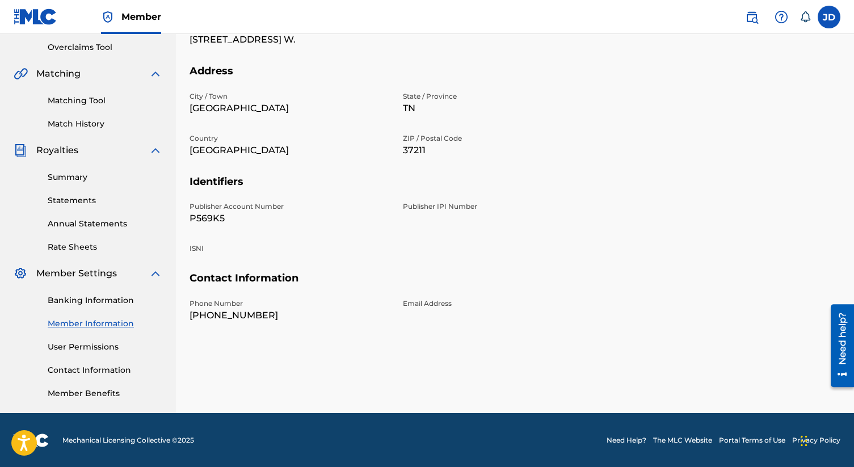
scroll to position [237, 0]
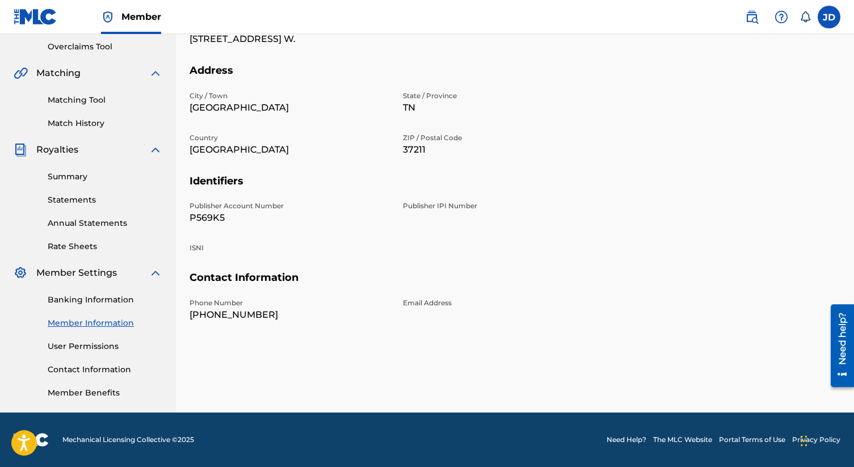
click at [69, 344] on link "User Permissions" at bounding box center [105, 347] width 115 height 12
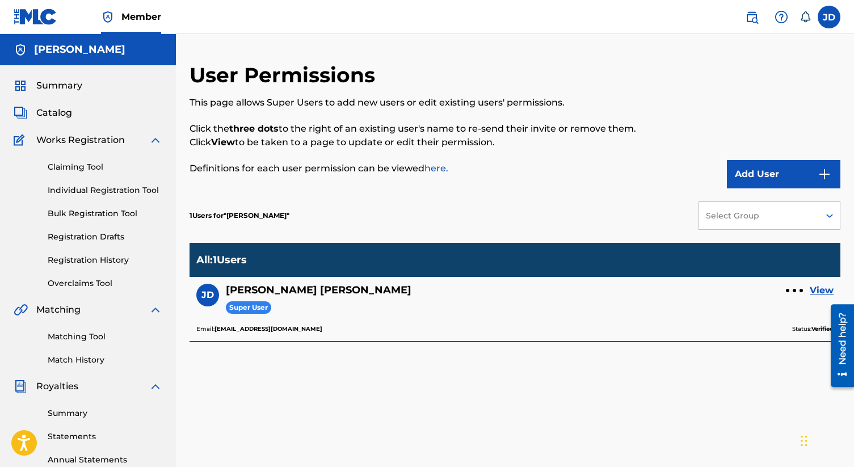
click at [794, 289] on div at bounding box center [794, 290] width 3 height 3
click at [746, 316] on div "JD Joel Dobbins Super User View" at bounding box center [514, 304] width 637 height 40
click at [818, 289] on link "View" at bounding box center [822, 291] width 24 height 14
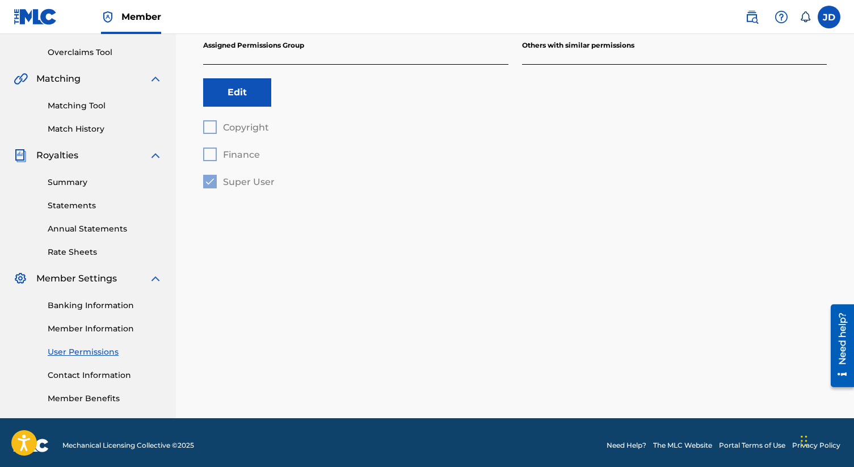
scroll to position [237, 0]
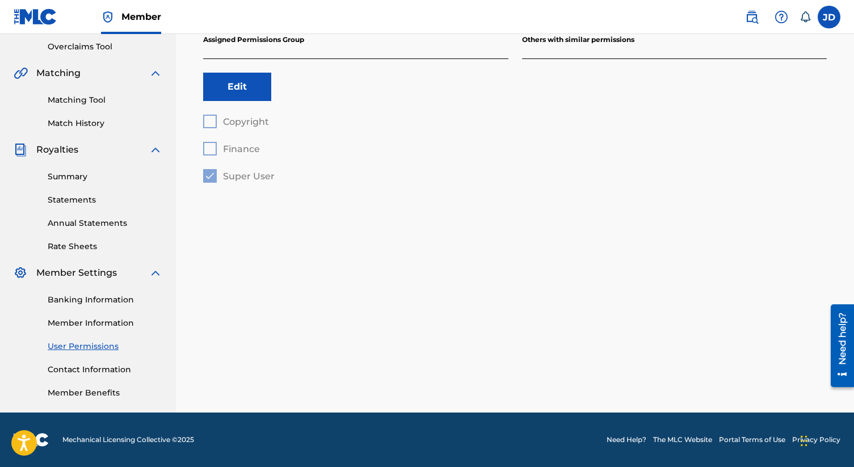
click at [96, 369] on link "Contact Information" at bounding box center [105, 370] width 115 height 12
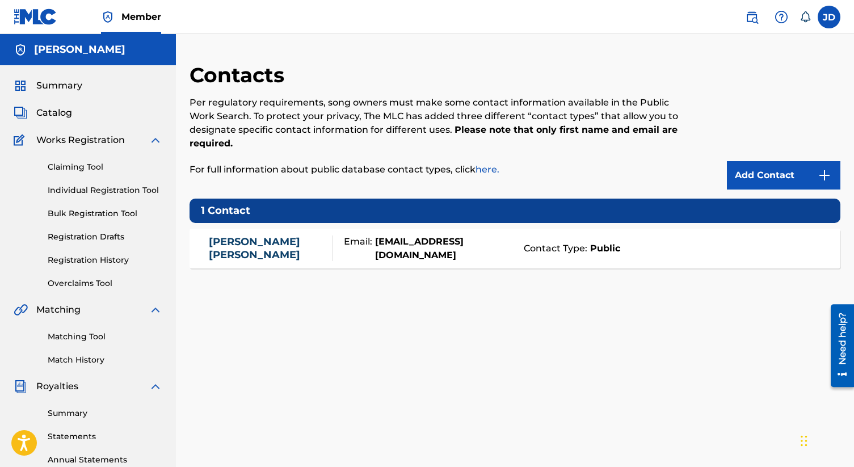
click at [77, 263] on link "Registration History" at bounding box center [105, 260] width 115 height 12
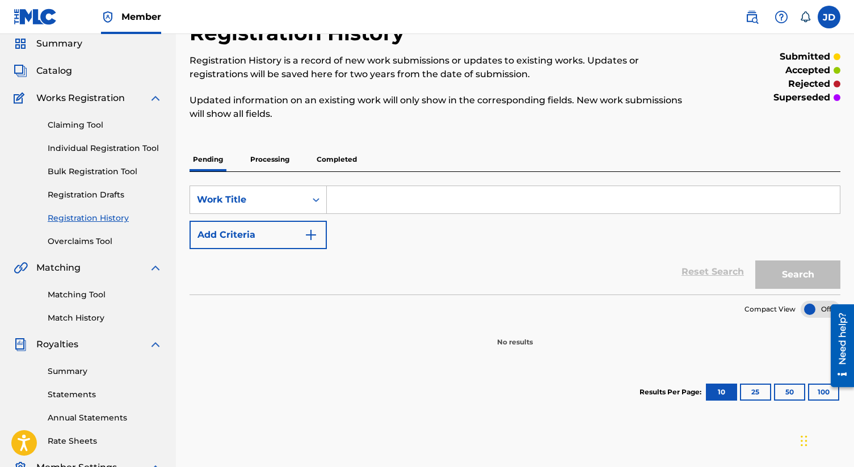
scroll to position [36, 0]
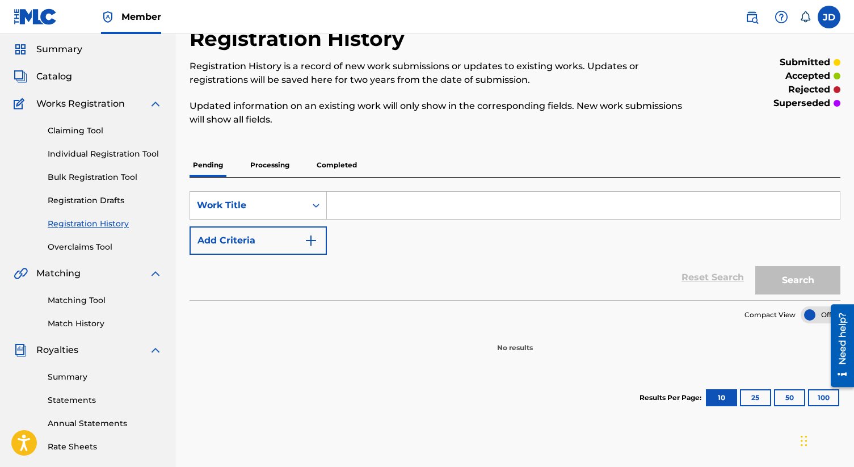
click at [69, 130] on link "Claiming Tool" at bounding box center [105, 131] width 115 height 12
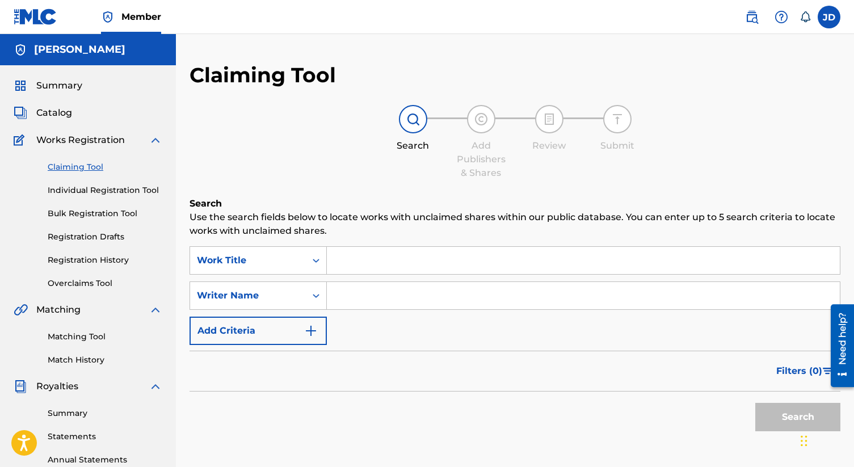
click at [52, 110] on span "Catalog" at bounding box center [54, 113] width 36 height 14
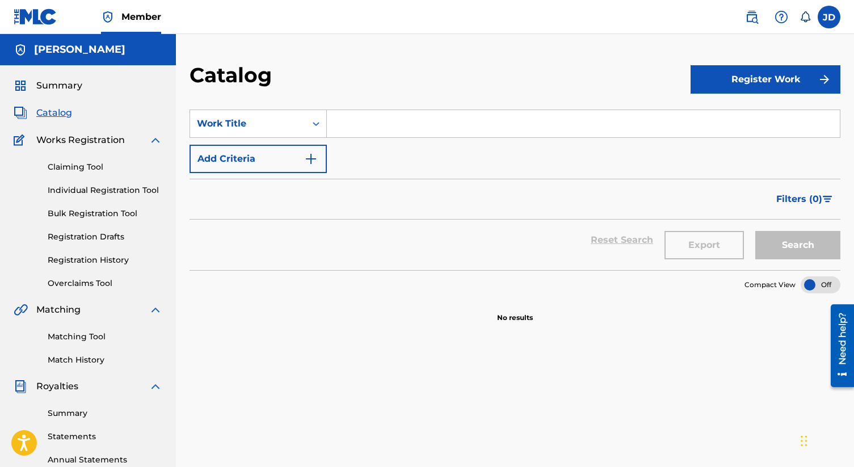
click at [86, 167] on link "Claiming Tool" at bounding box center [105, 167] width 115 height 12
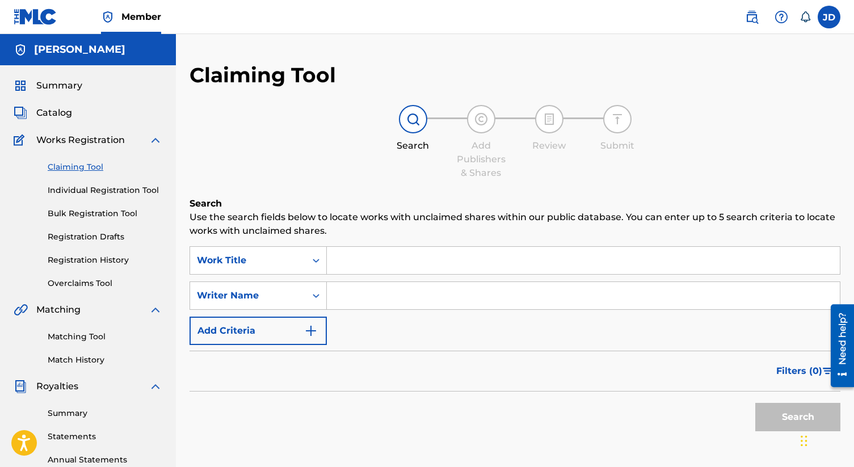
click at [89, 191] on link "Individual Registration Tool" at bounding box center [105, 190] width 115 height 12
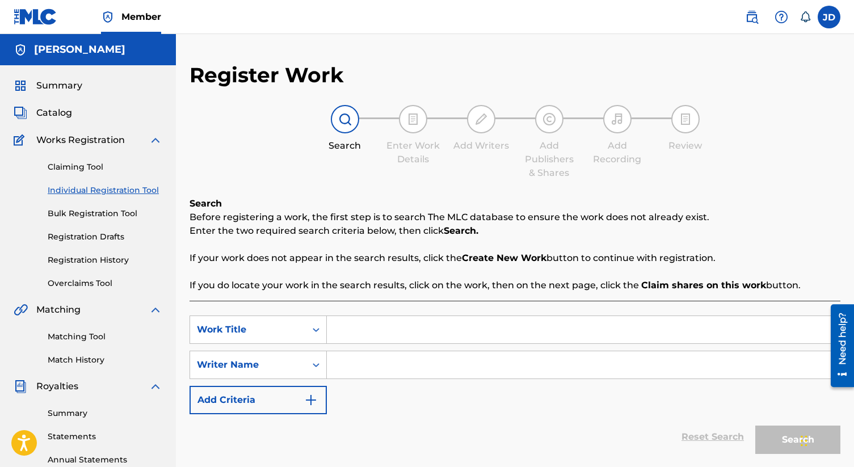
click at [87, 212] on link "Bulk Registration Tool" at bounding box center [105, 214] width 115 height 12
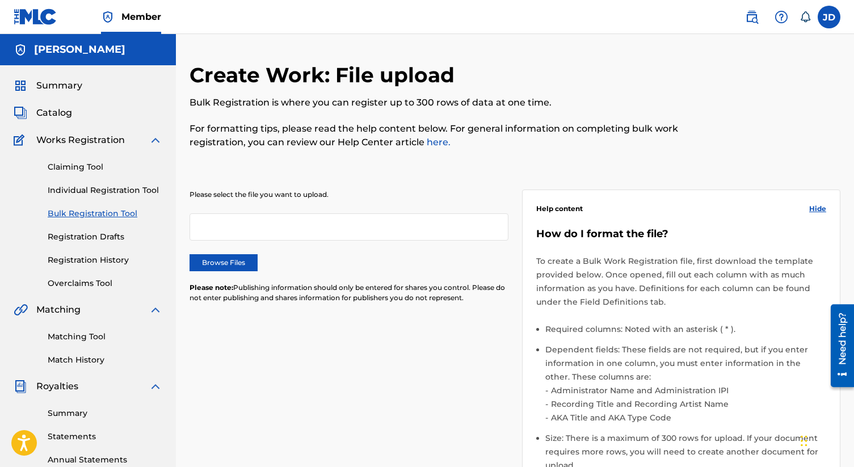
click at [82, 236] on link "Registration Drafts" at bounding box center [105, 237] width 115 height 12
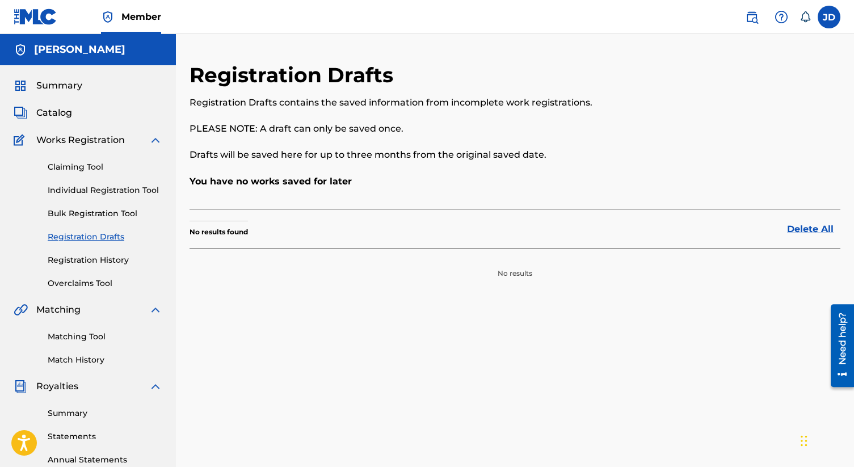
click at [80, 262] on link "Registration History" at bounding box center [105, 260] width 115 height 12
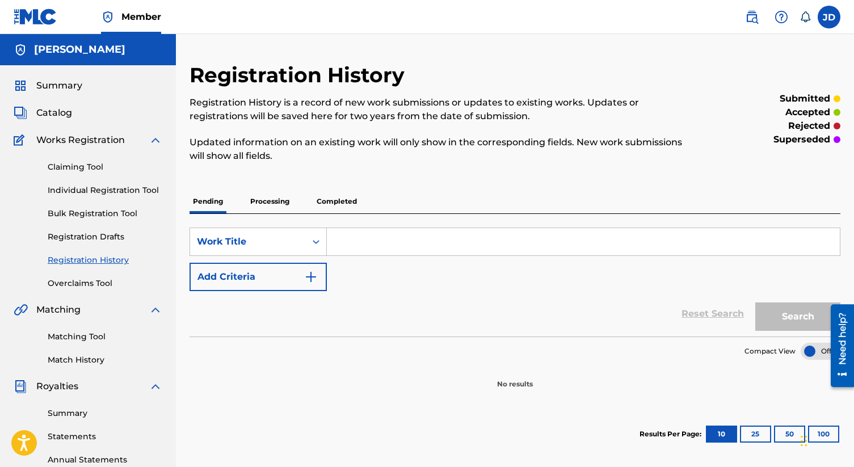
click at [84, 286] on link "Overclaims Tool" at bounding box center [105, 284] width 115 height 12
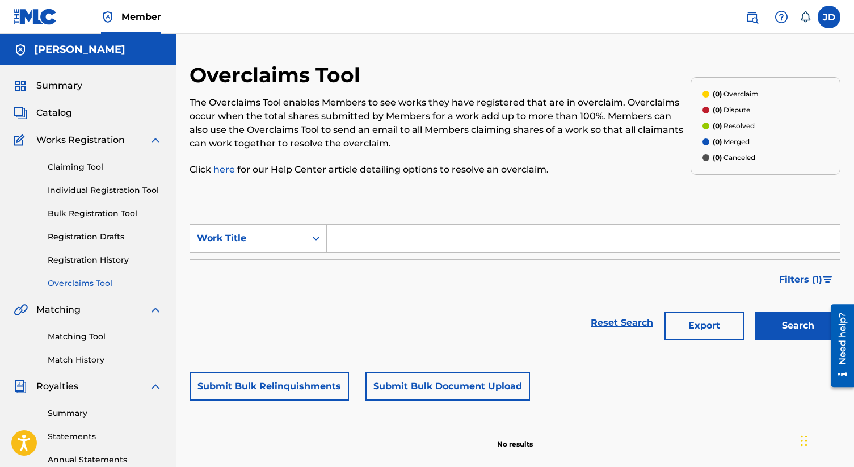
click at [824, 16] on label at bounding box center [829, 17] width 23 height 23
click at [829, 17] on input "[PERSON_NAME] [EMAIL_ADDRESS][DOMAIN_NAME] Notification Preferences Profile Log…" at bounding box center [829, 17] width 0 height 0
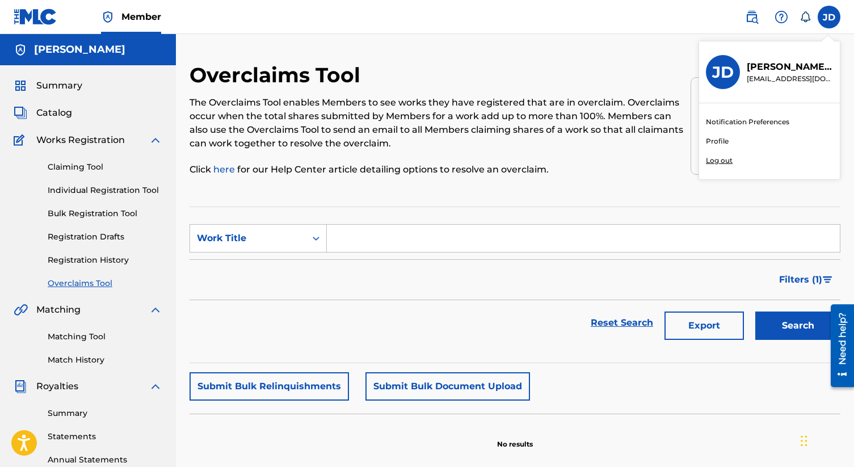
click at [720, 139] on link "Profile" at bounding box center [717, 141] width 23 height 10
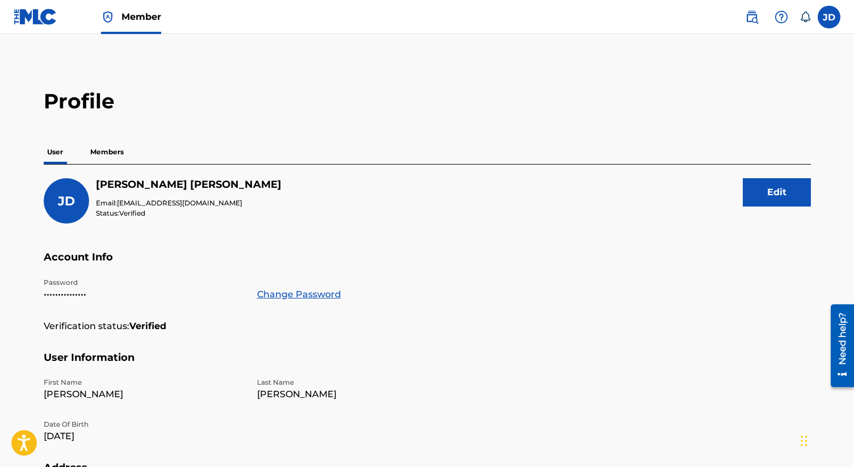
click at [110, 152] on p "Members" at bounding box center [107, 152] width 40 height 24
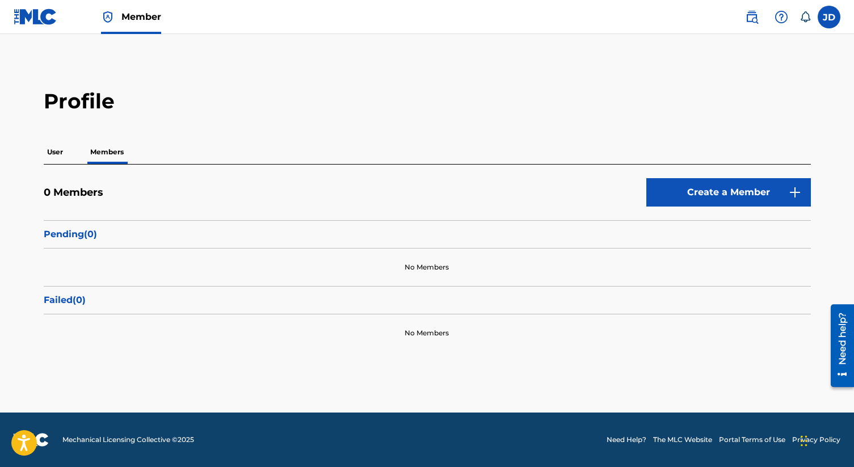
click at [55, 154] on p "User" at bounding box center [55, 152] width 23 height 24
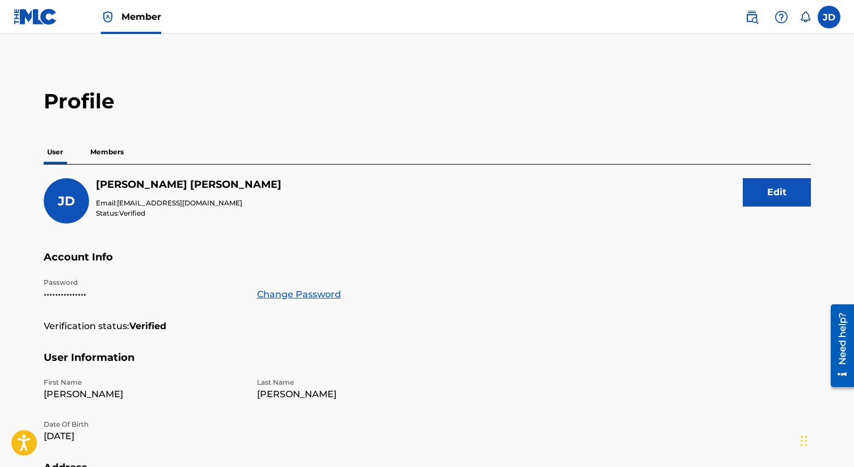
click at [113, 150] on p "Members" at bounding box center [107, 152] width 40 height 24
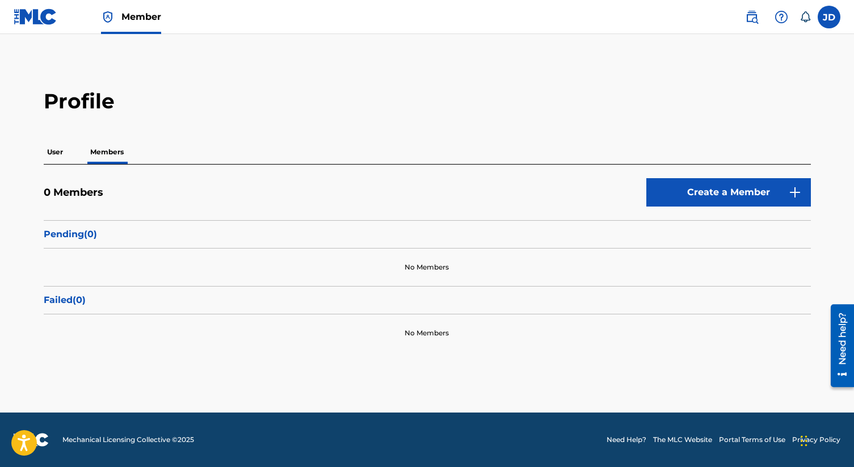
click at [689, 191] on link "Create a Member" at bounding box center [729, 192] width 165 height 28
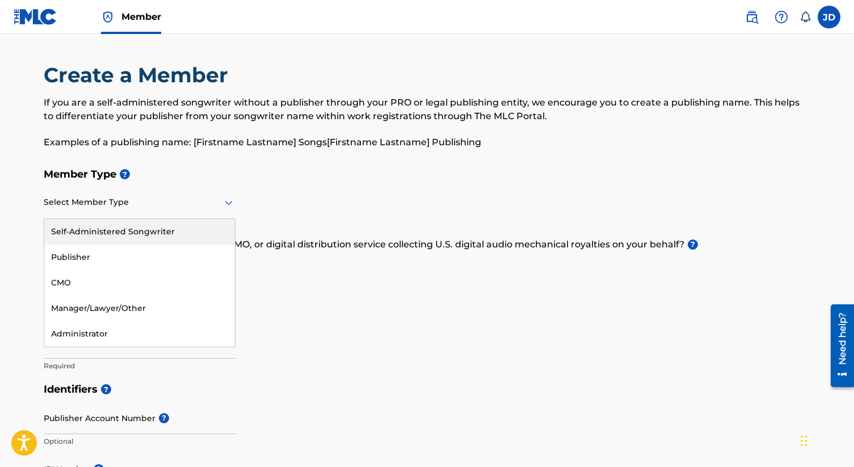
click at [228, 204] on icon at bounding box center [229, 203] width 8 height 5
click at [175, 229] on div "Self-Administered Songwriter" at bounding box center [139, 232] width 191 height 26
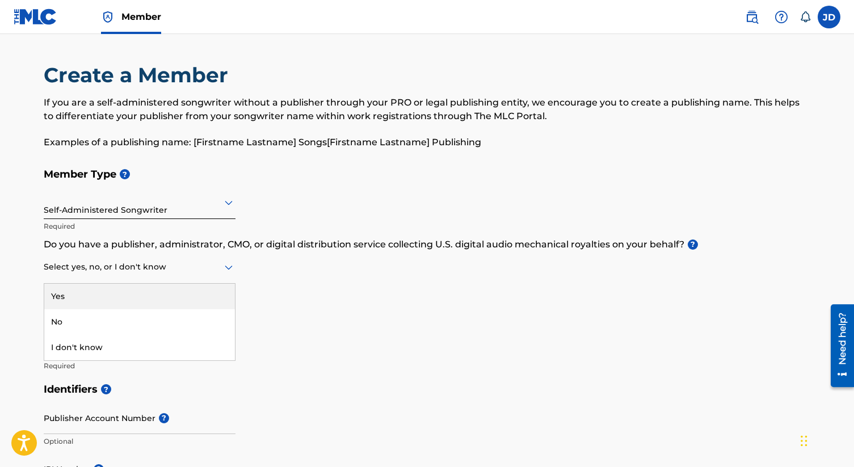
click at [233, 267] on icon at bounding box center [229, 268] width 14 height 14
click at [194, 292] on div "Yes" at bounding box center [139, 297] width 191 height 26
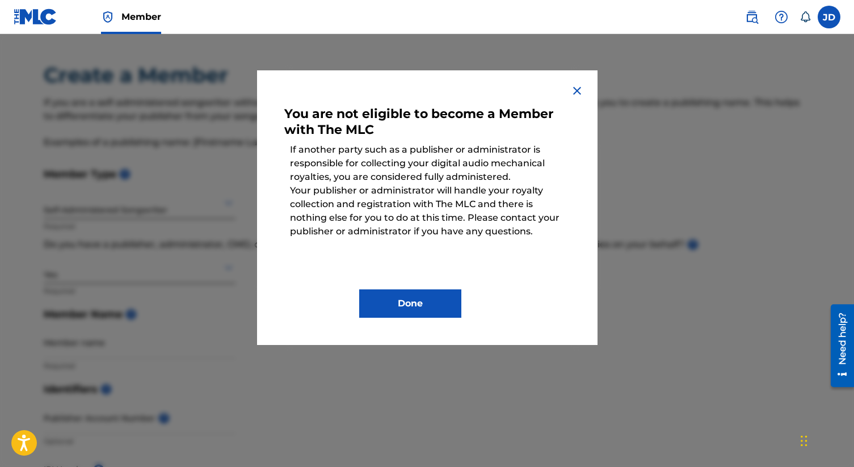
click at [578, 90] on img at bounding box center [577, 91] width 14 height 14
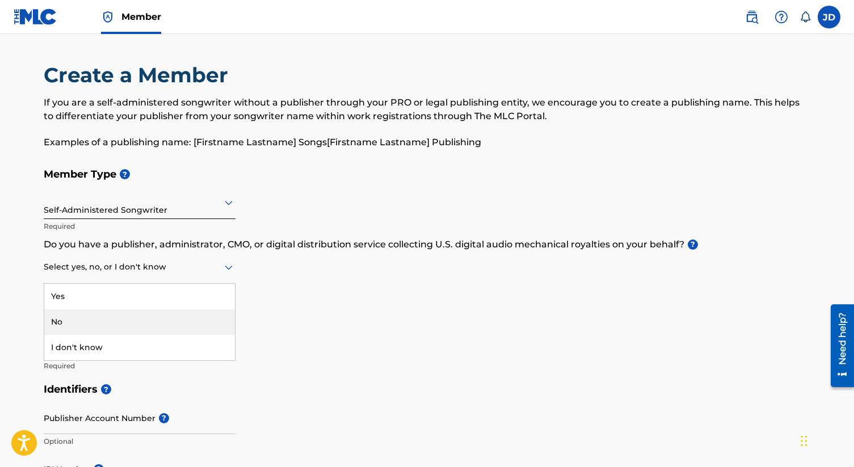
drag, startPoint x: 229, startPoint y: 271, endPoint x: 209, endPoint y: 317, distance: 50.1
click at [209, 284] on div "No, 2 of 3. 3 results available. Use Up and Down to choose options, press Enter…" at bounding box center [140, 267] width 192 height 32
click at [209, 317] on div "No" at bounding box center [139, 322] width 191 height 26
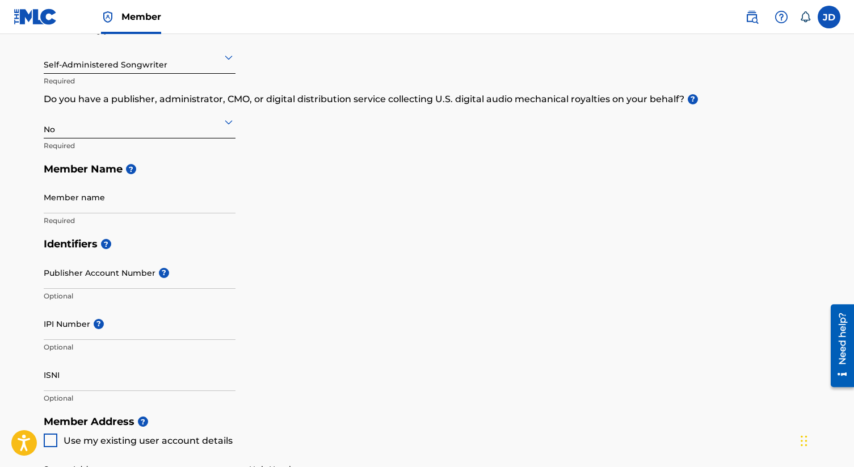
scroll to position [138, 0]
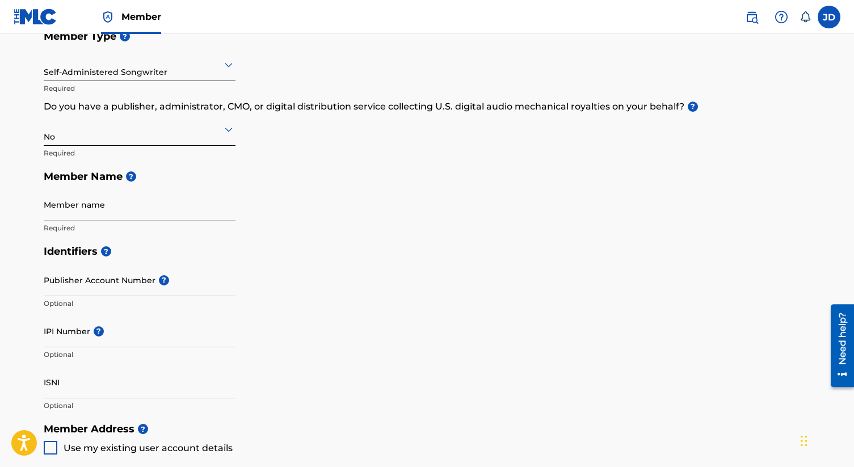
click at [177, 288] on input "Publisher Account Number ?" at bounding box center [140, 280] width 192 height 32
type input "P569KS"
click at [61, 204] on input "Member name" at bounding box center [140, 204] width 192 height 32
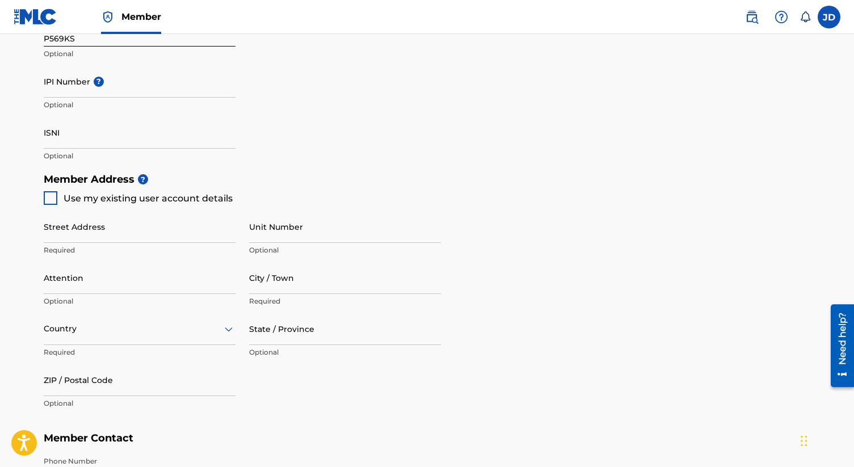
scroll to position [382, 0]
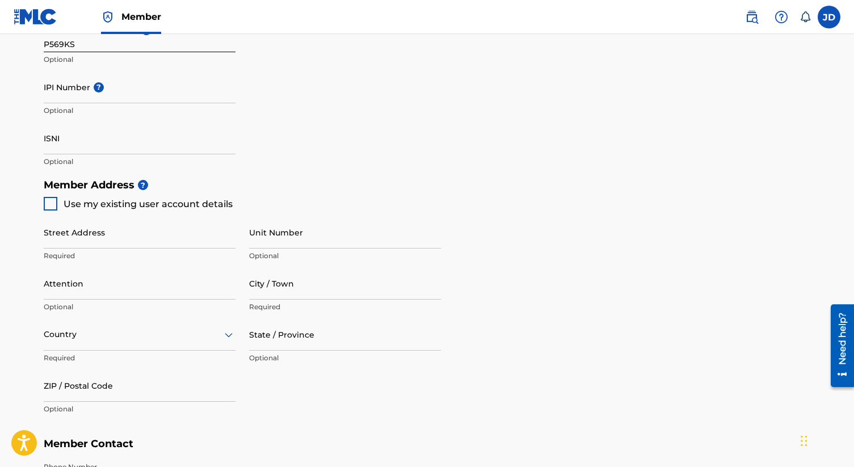
type input "[PERSON_NAME]"
click at [52, 202] on div at bounding box center [51, 204] width 14 height 14
type input "[STREET_ADDRESS] W."
type input "[GEOGRAPHIC_DATA]"
type input "37211"
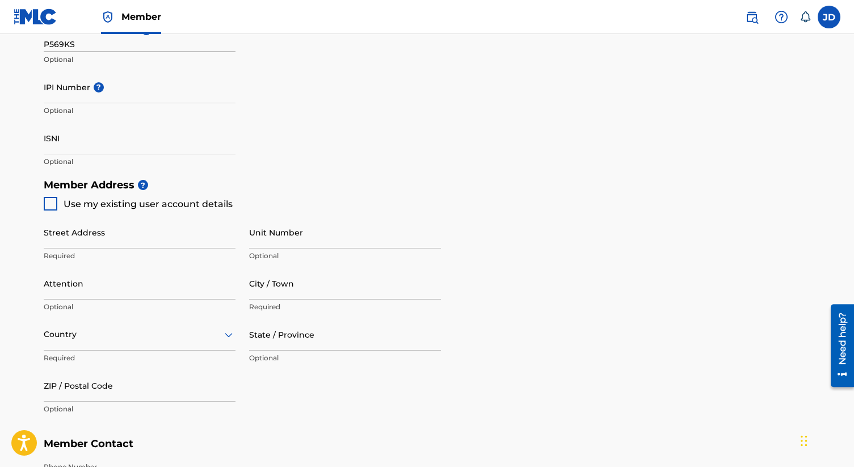
type input "615"
type input "5138878"
type input "[EMAIL_ADDRESS][DOMAIN_NAME]"
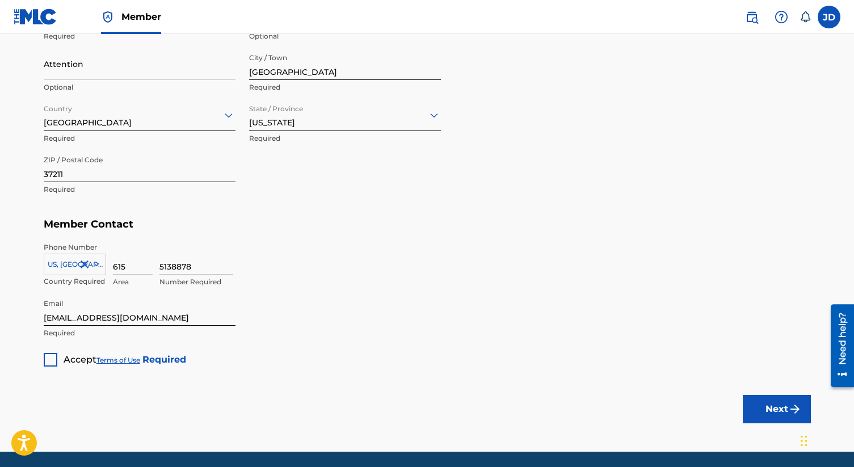
scroll to position [640, 0]
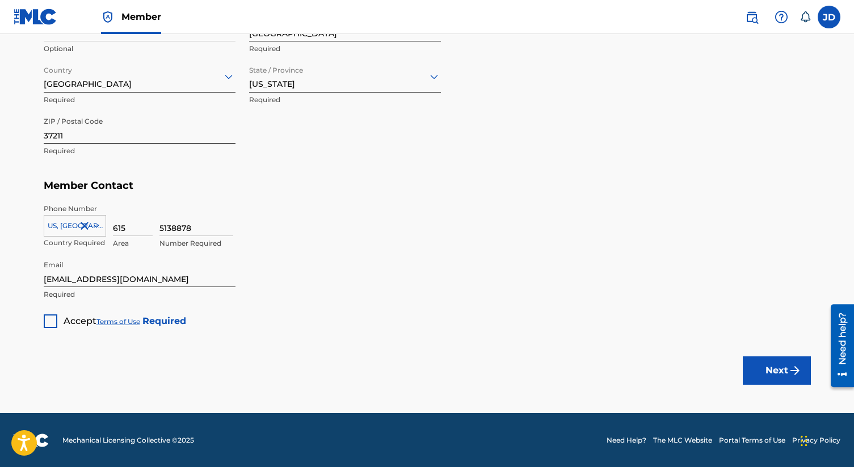
click at [48, 321] on div at bounding box center [51, 321] width 14 height 14
click at [784, 367] on button "Next" at bounding box center [777, 370] width 68 height 28
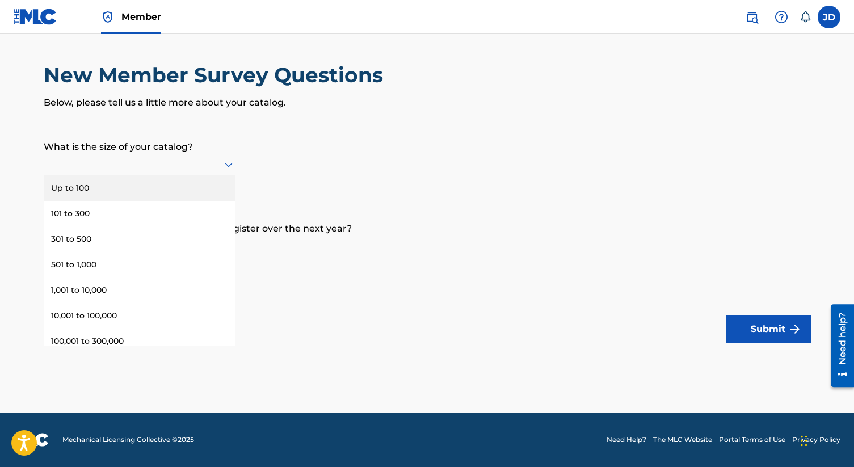
click at [225, 164] on icon at bounding box center [229, 165] width 8 height 5
click at [199, 178] on div "Up to 100" at bounding box center [139, 188] width 191 height 26
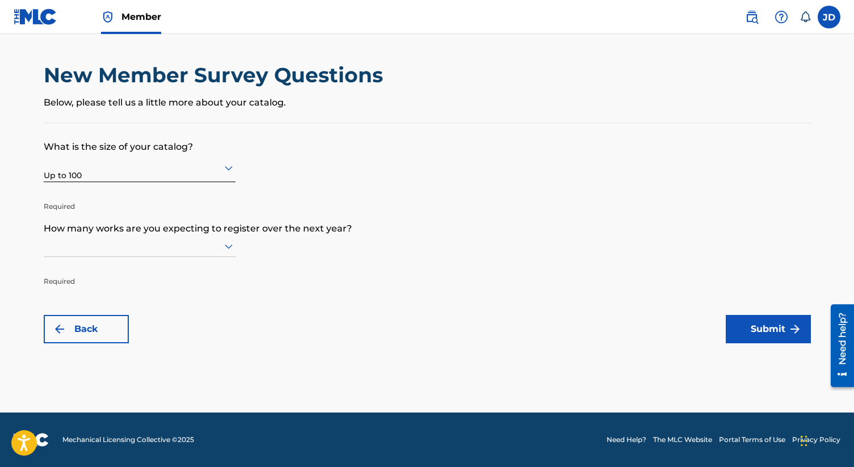
click at [229, 242] on icon at bounding box center [229, 247] width 14 height 14
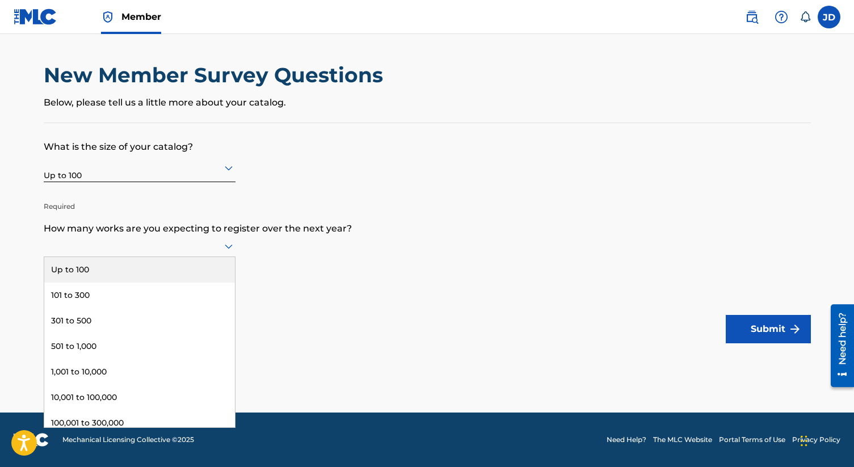
click at [209, 268] on div "Up to 100" at bounding box center [139, 270] width 191 height 26
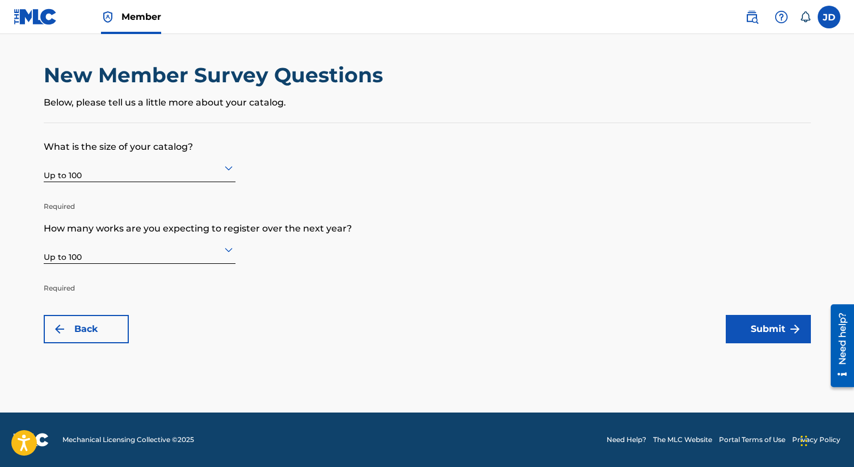
click at [782, 327] on button "Submit" at bounding box center [768, 329] width 85 height 28
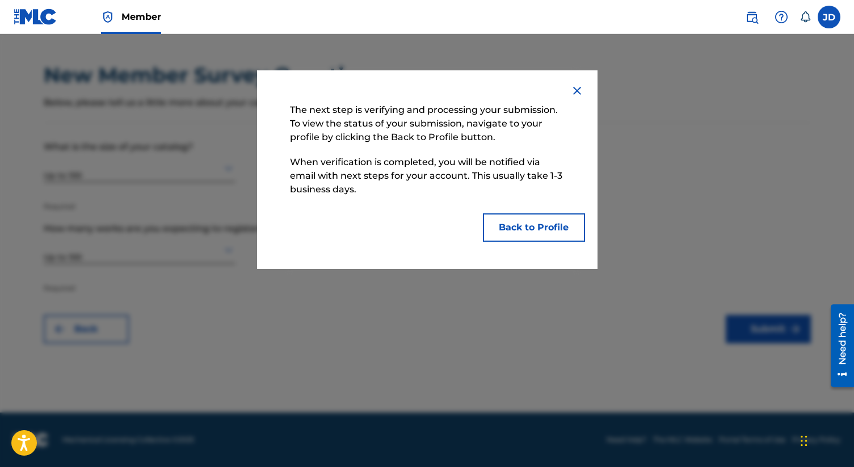
click at [540, 225] on button "Back to Profile" at bounding box center [534, 227] width 102 height 28
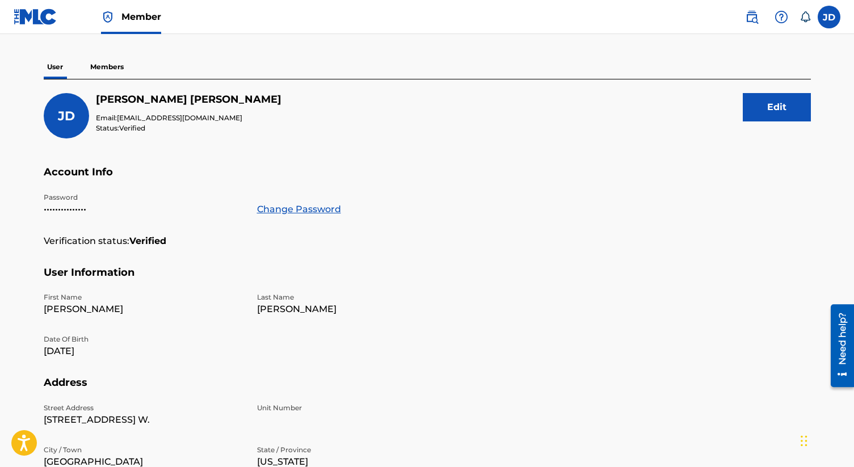
scroll to position [79, 0]
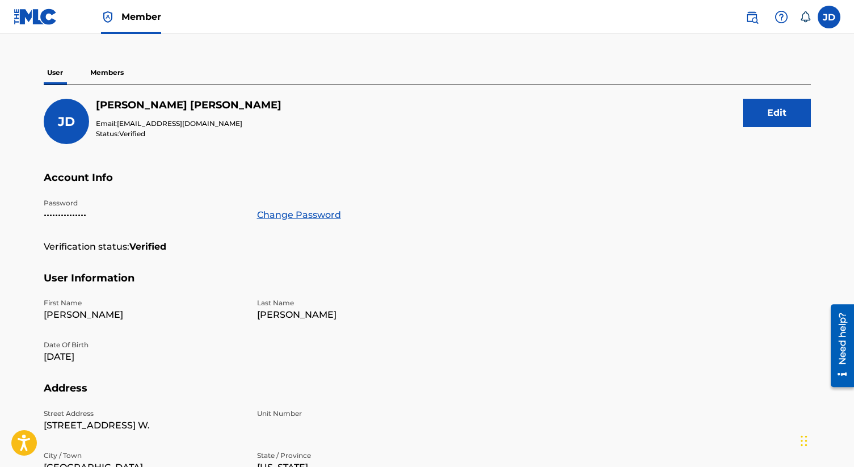
click at [111, 71] on p "Members" at bounding box center [107, 73] width 40 height 24
